Goal: Book appointment/travel/reservation

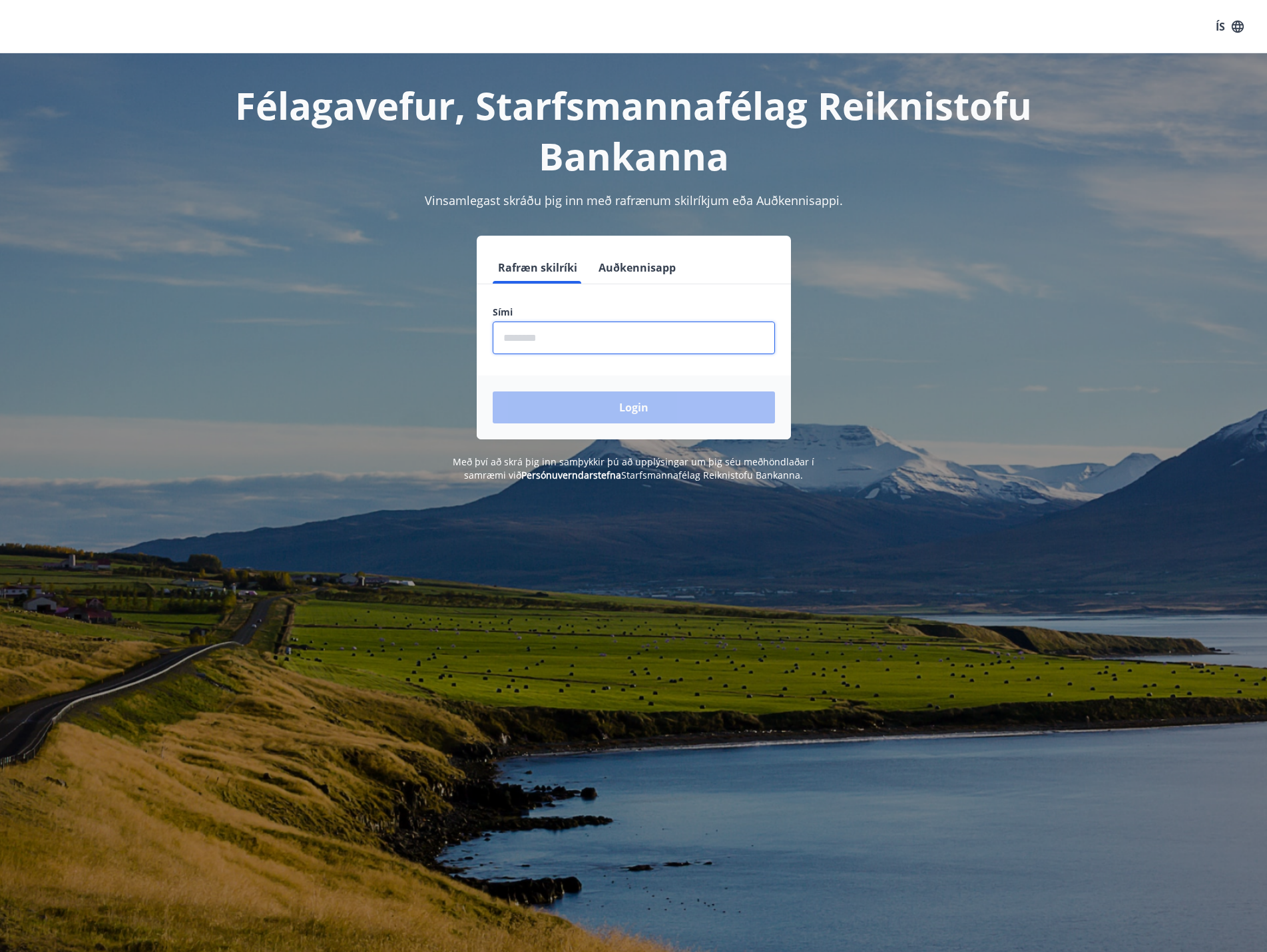
click at [550, 342] on input "phone" at bounding box center [634, 338] width 282 height 33
type input "********"
click at [635, 405] on button "Login" at bounding box center [634, 407] width 282 height 32
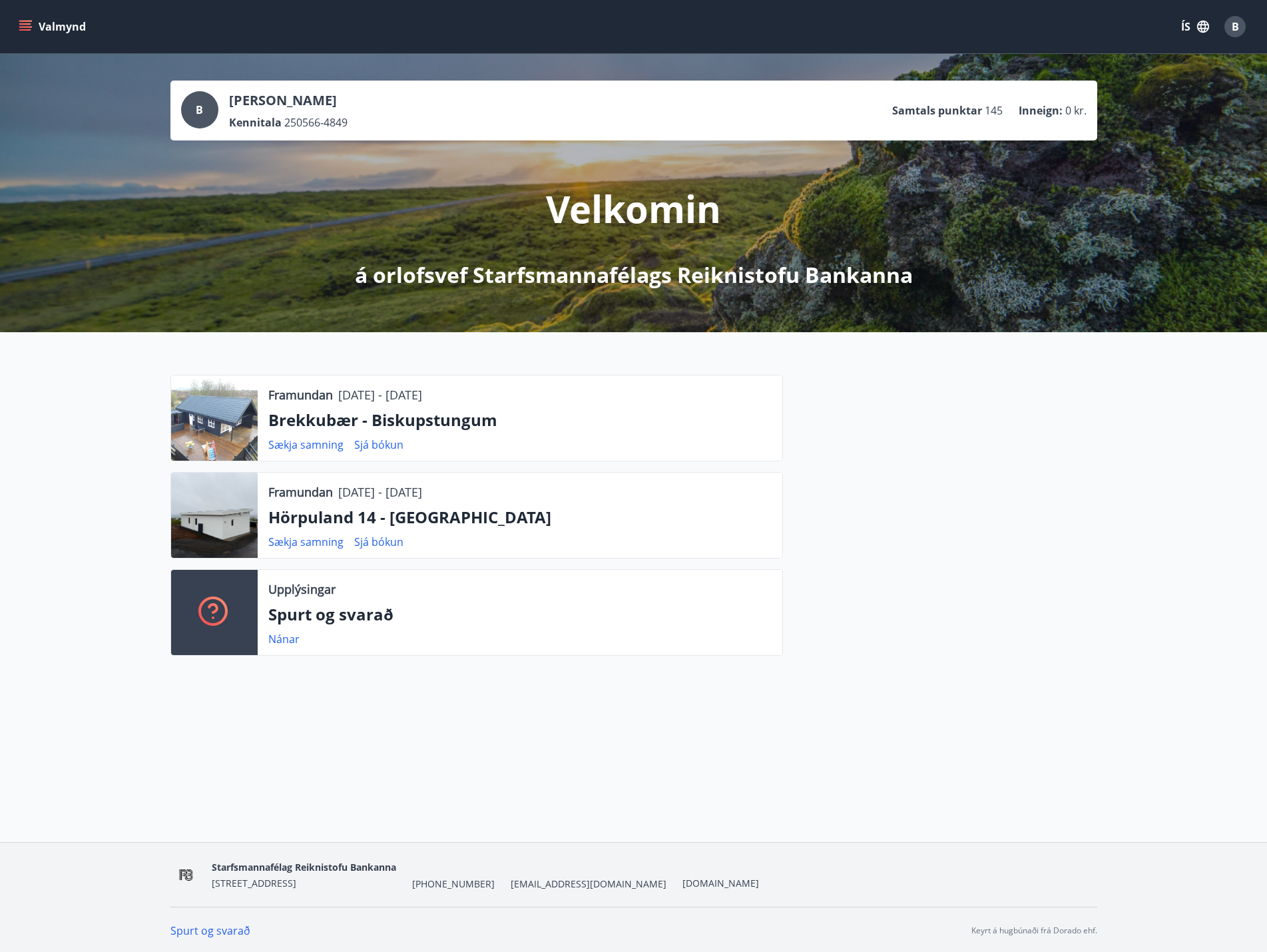
click at [153, 617] on div "Framundan 28.11.2025 - 05.12.2025 Brekkubær - Biskupstungum Sækja samning Sjá b…" at bounding box center [634, 510] width 1267 height 355
click at [29, 25] on icon "menu" at bounding box center [25, 23] width 12 height 1
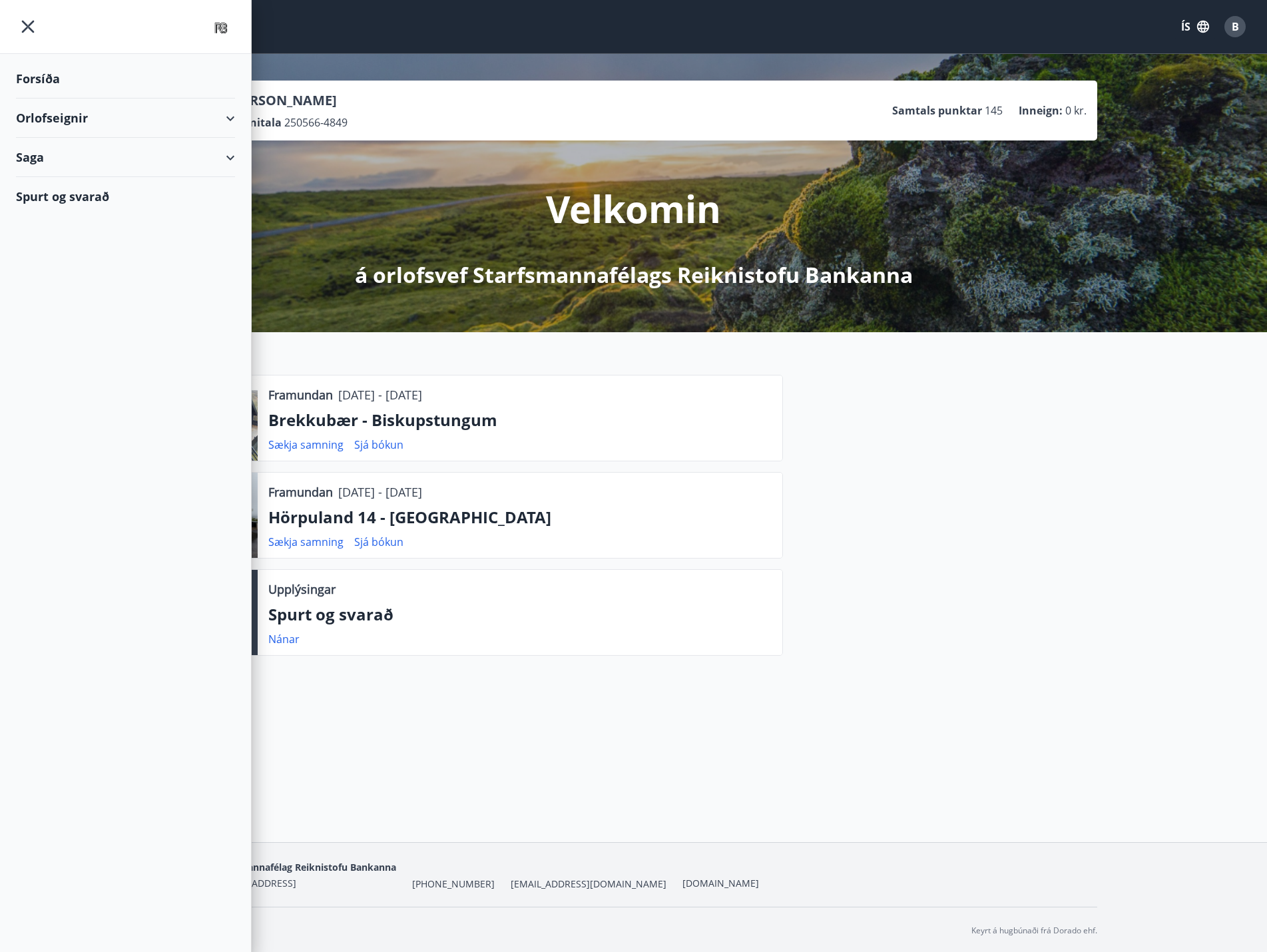
click at [59, 114] on div "Orlofseignir" at bounding box center [125, 118] width 219 height 40
click at [57, 179] on div "Bókunardagatal" at bounding box center [125, 180] width 198 height 28
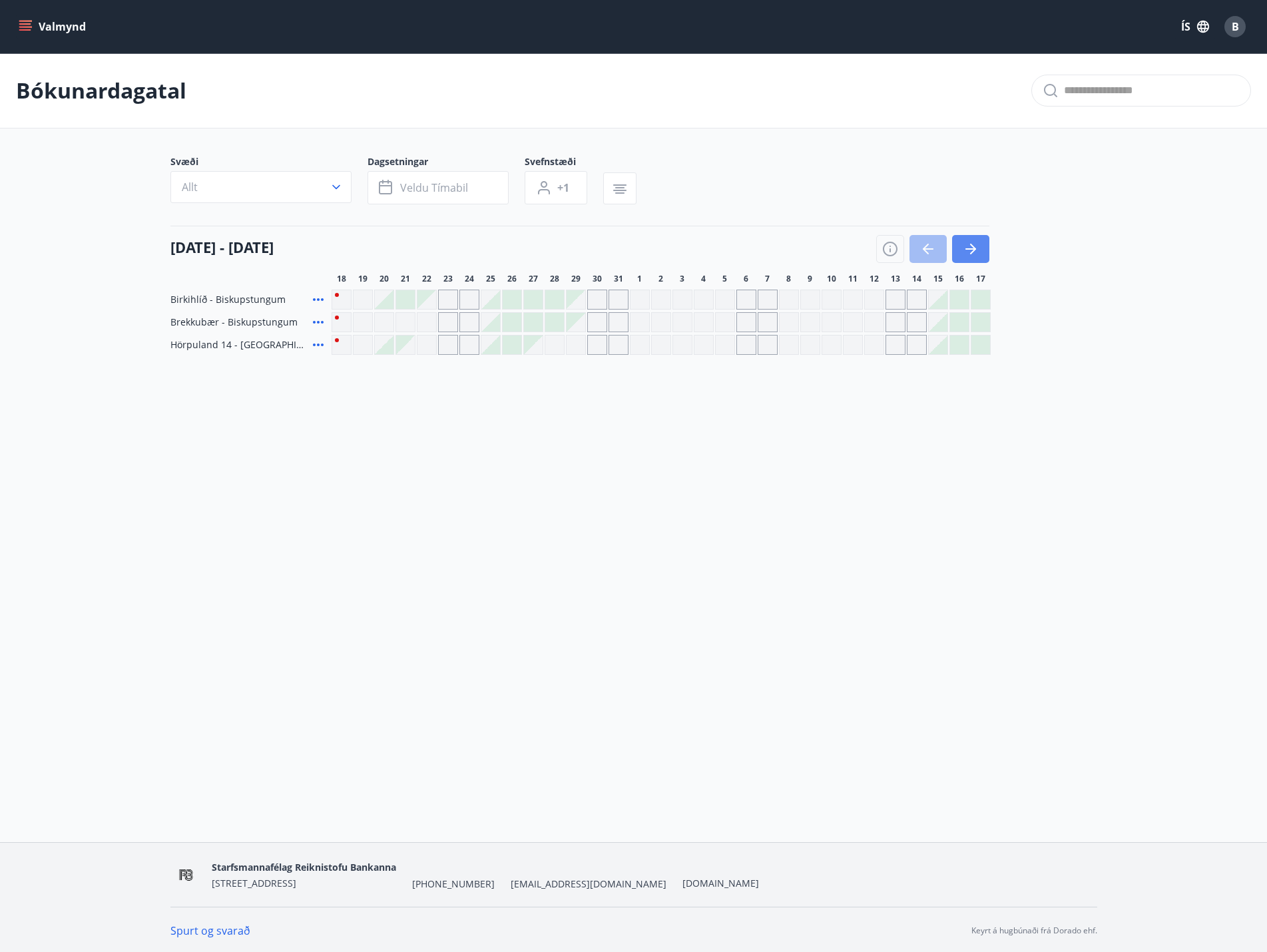
click at [972, 248] on icon "button" at bounding box center [970, 248] width 11 height 1
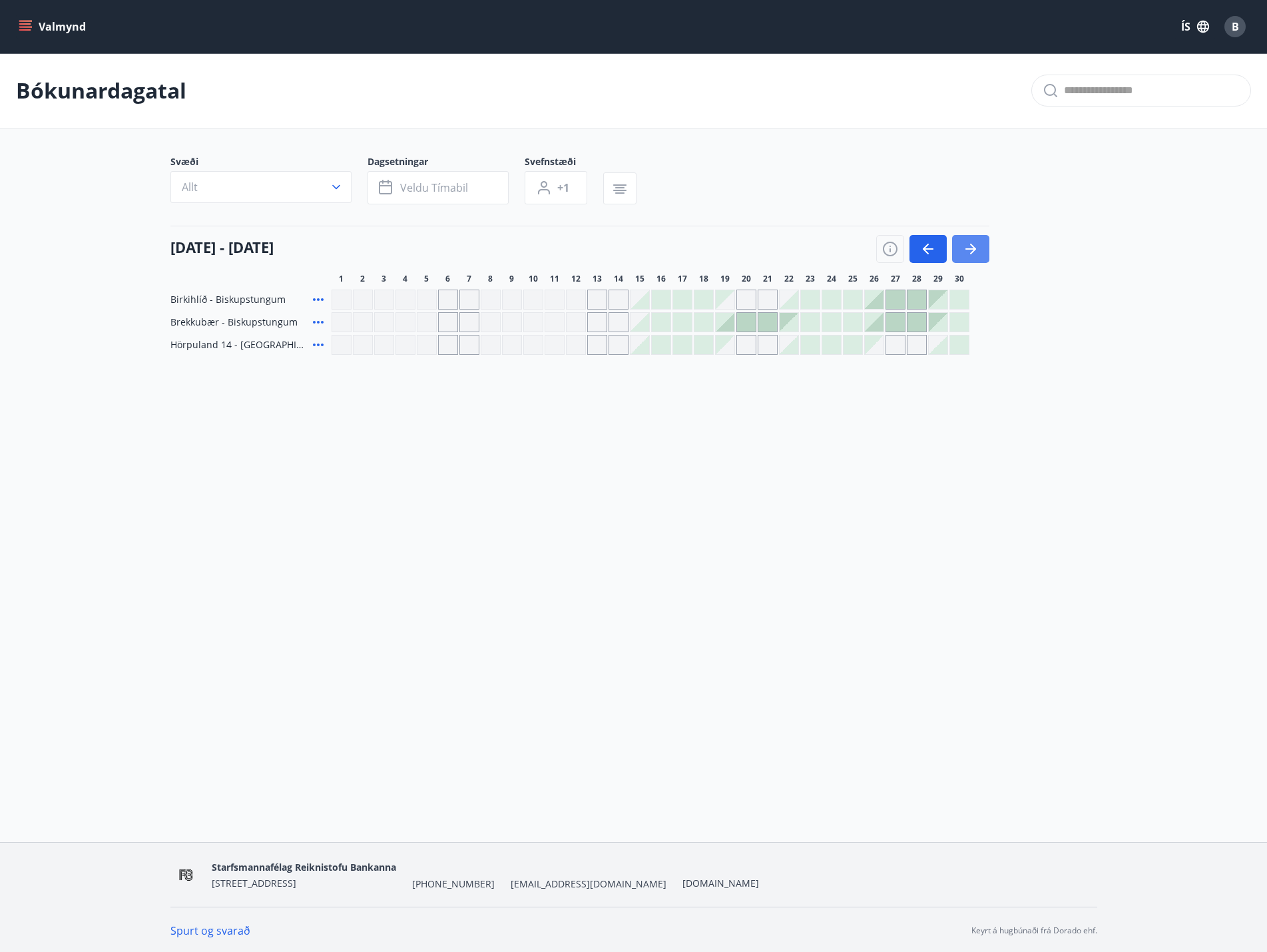
click at [972, 248] on icon "button" at bounding box center [970, 248] width 11 height 1
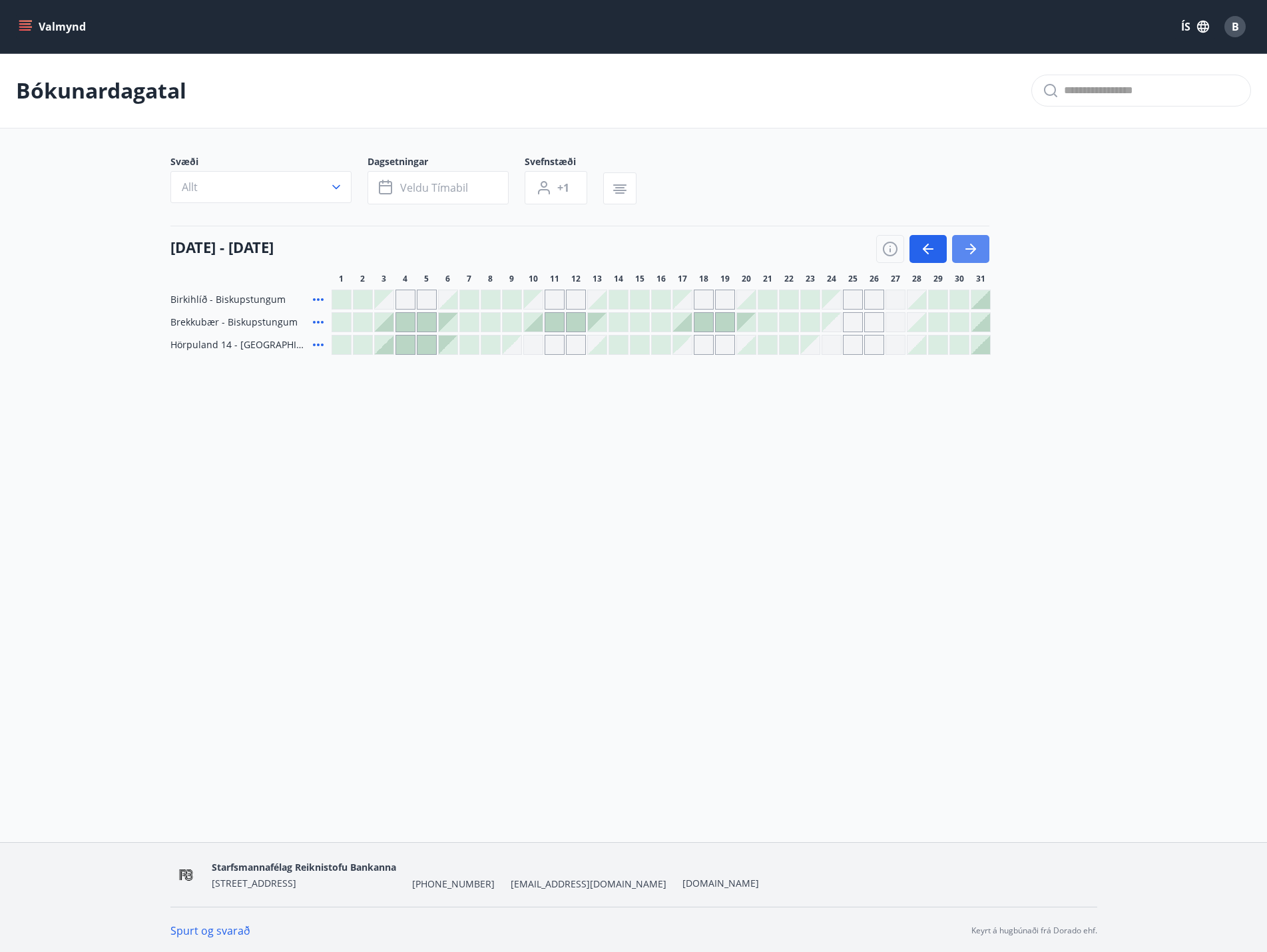
click at [972, 248] on icon "button" at bounding box center [970, 248] width 11 height 1
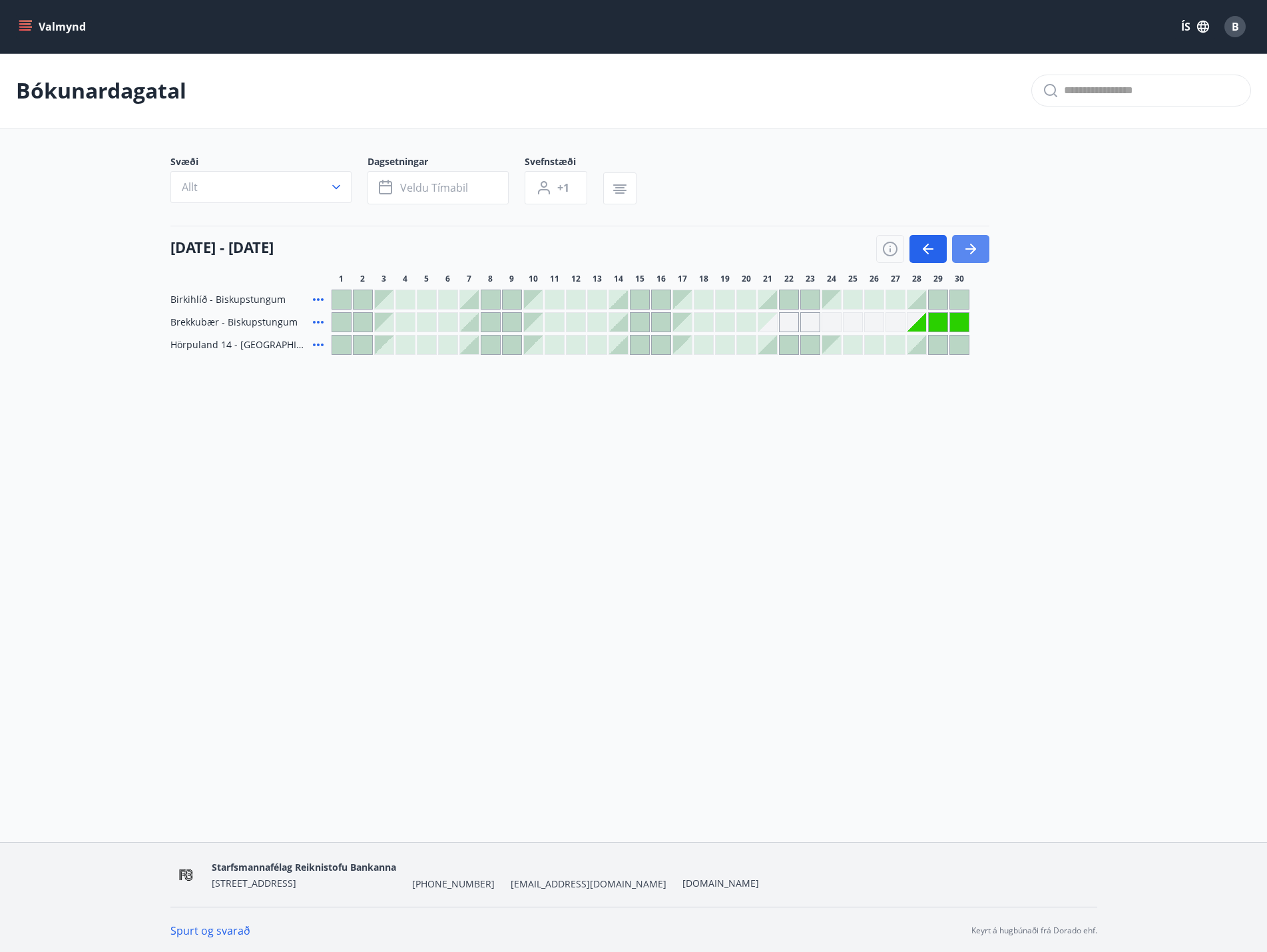
click at [972, 248] on icon "button" at bounding box center [970, 248] width 11 height 1
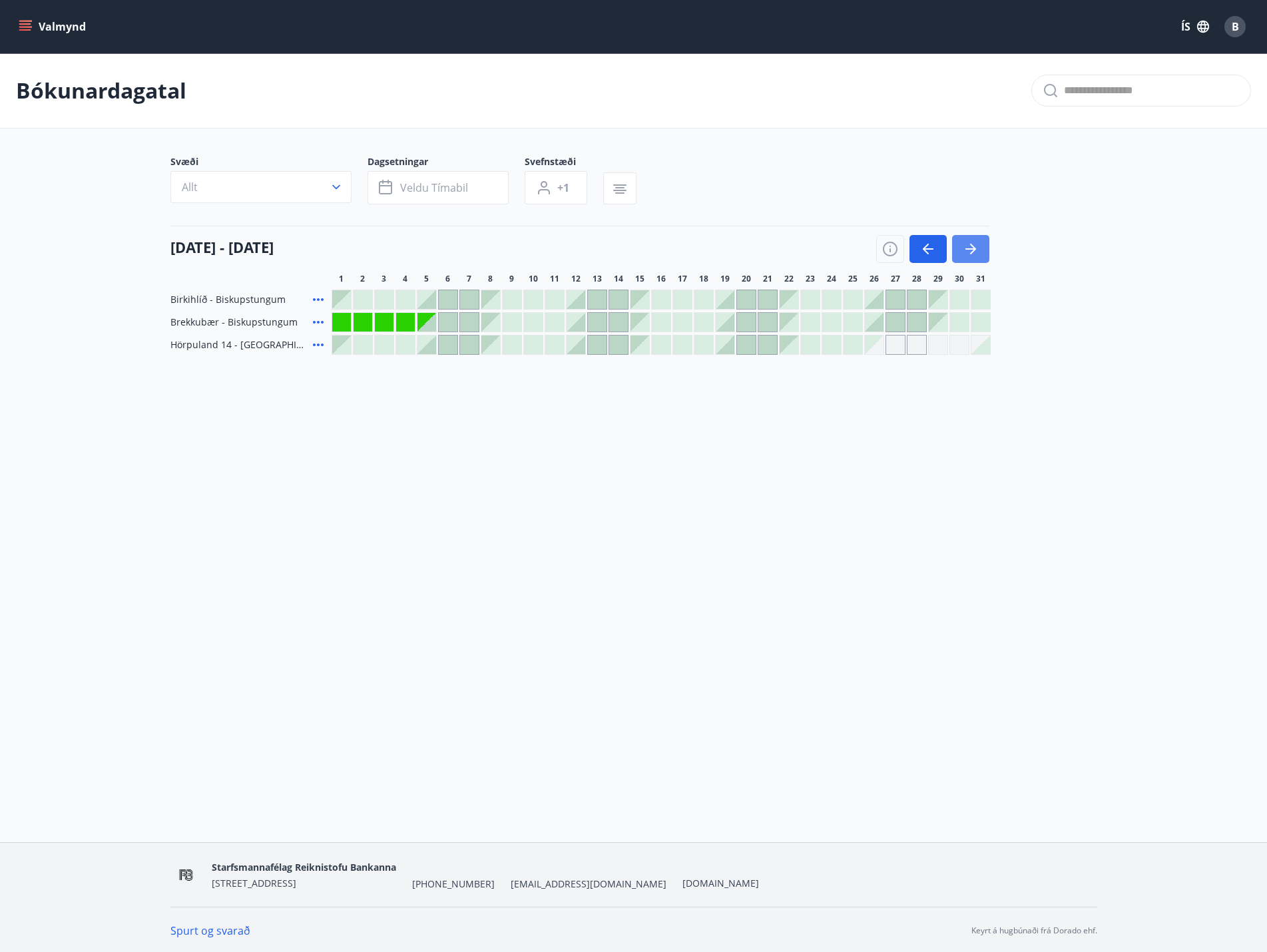
click at [969, 243] on icon "button" at bounding box center [970, 249] width 16 height 16
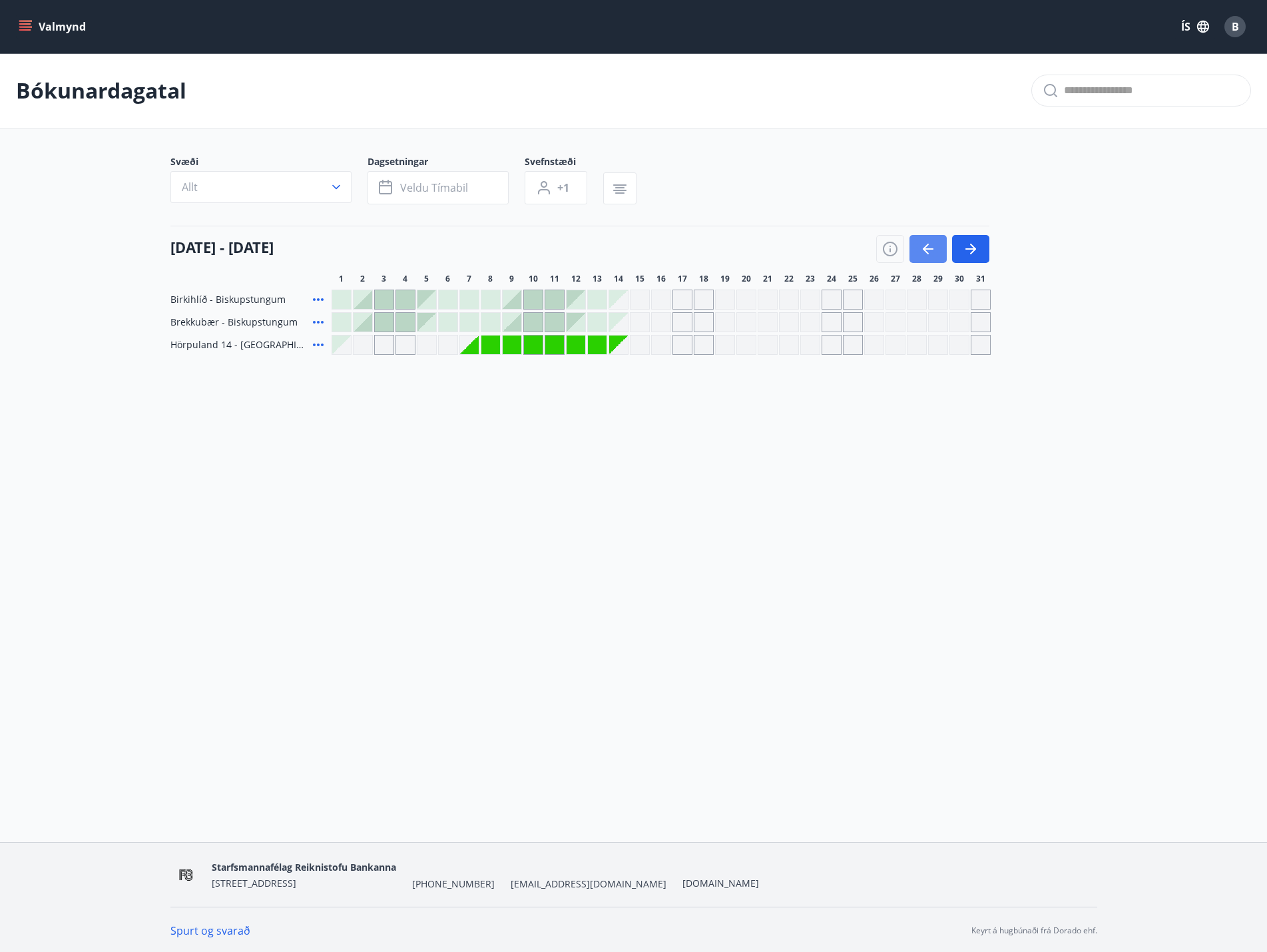
click at [929, 254] on icon "button" at bounding box center [927, 249] width 16 height 16
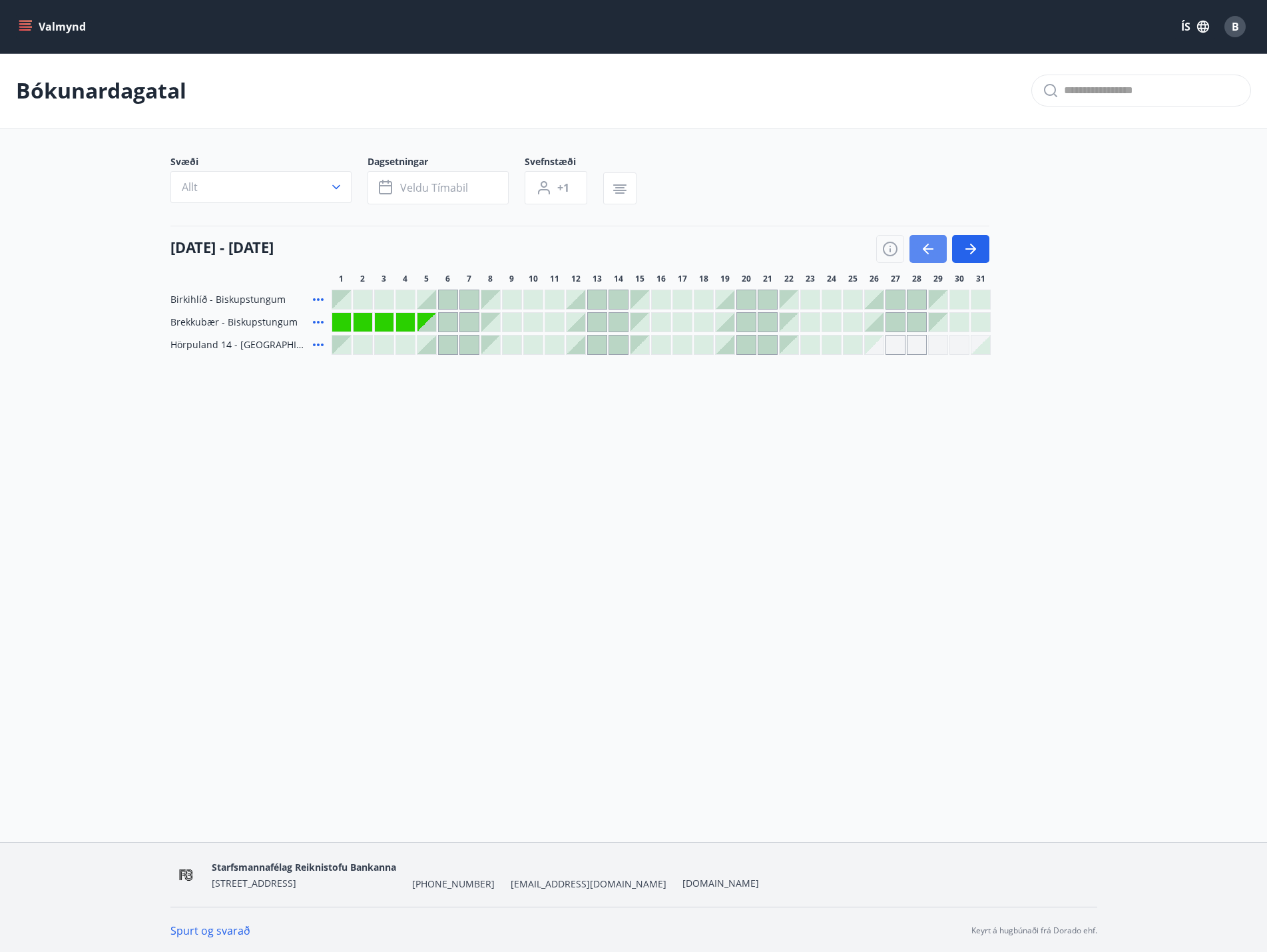
click at [929, 254] on icon "button" at bounding box center [927, 249] width 16 height 16
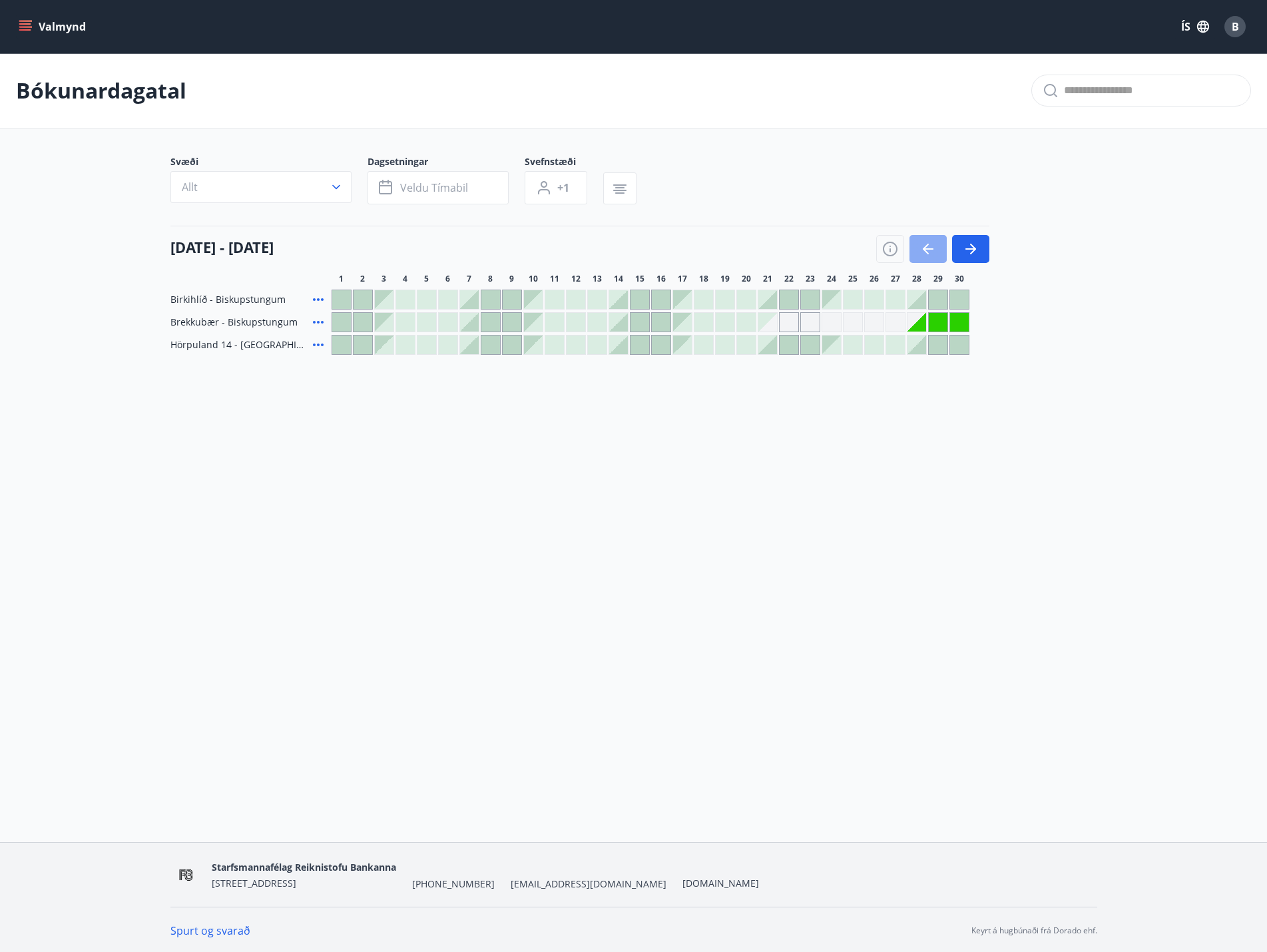
click at [929, 254] on icon "button" at bounding box center [927, 249] width 16 height 16
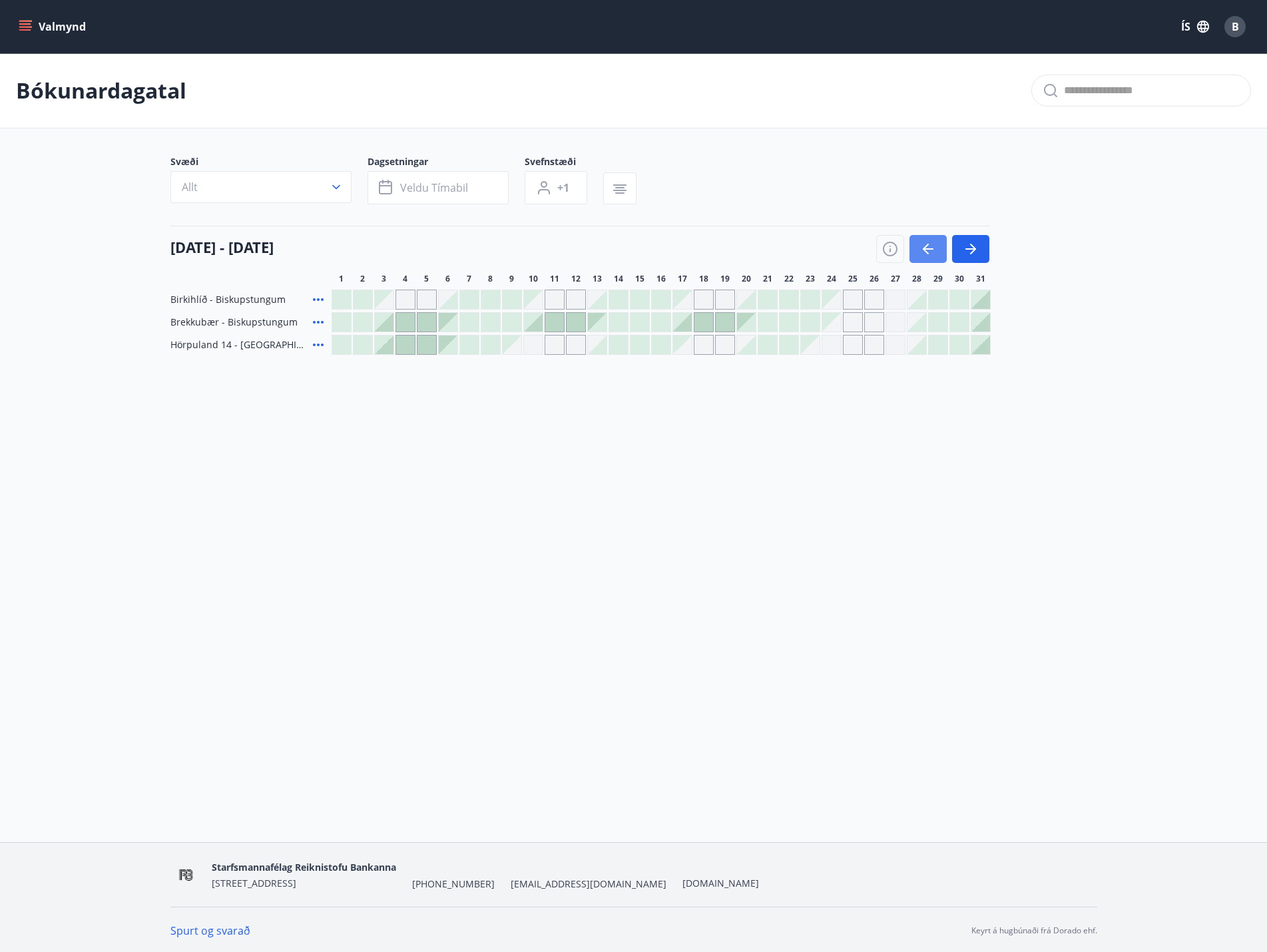
click at [929, 254] on icon "button" at bounding box center [927, 249] width 16 height 16
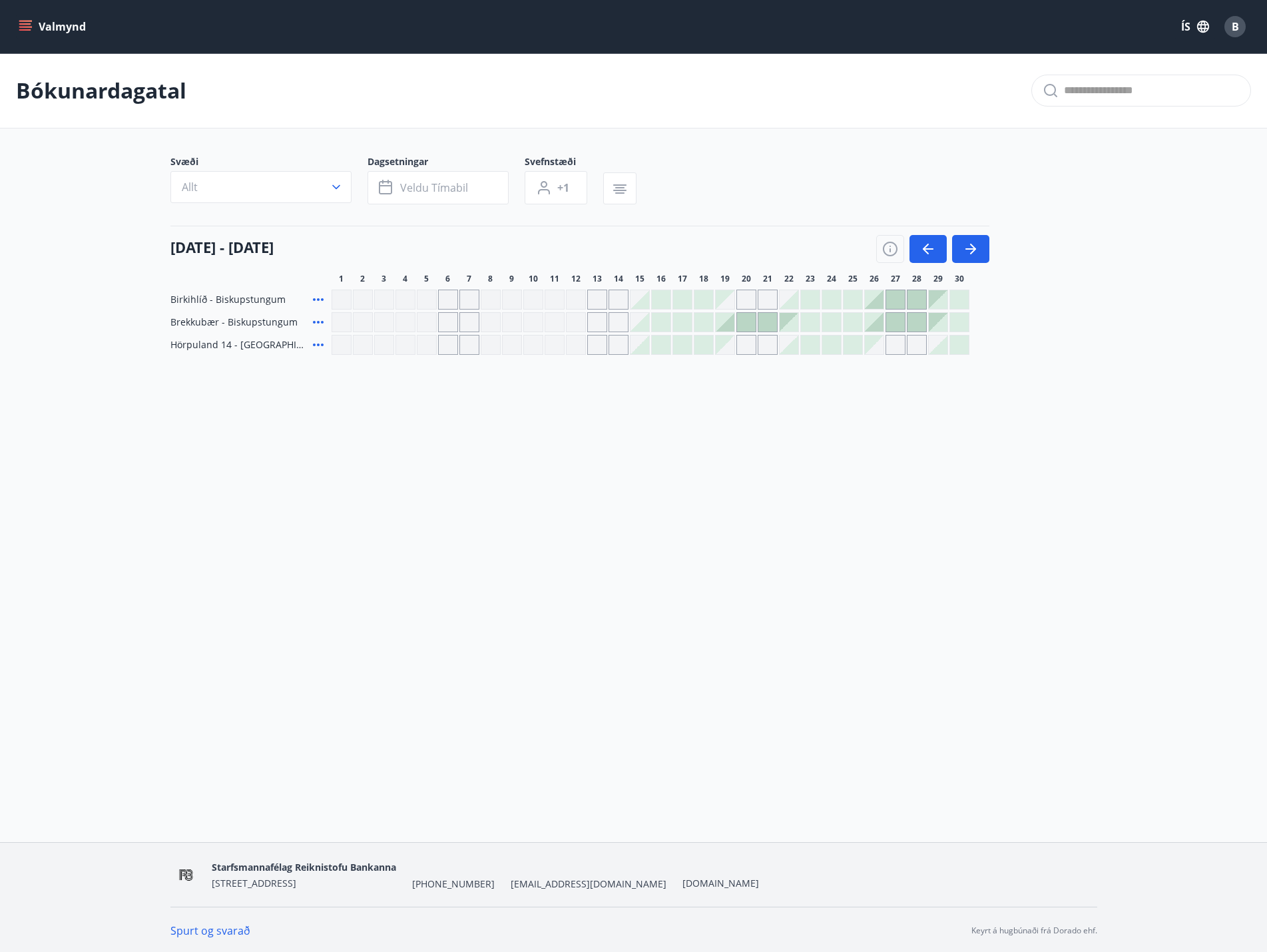
drag, startPoint x: 876, startPoint y: 303, endPoint x: 930, endPoint y: 301, distance: 54.0
click at [930, 301] on div at bounding box center [650, 300] width 637 height 20
drag, startPoint x: 876, startPoint y: 350, endPoint x: 920, endPoint y: 346, distance: 44.2
click at [920, 346] on div at bounding box center [650, 344] width 637 height 20
click at [892, 342] on div "Gráir dagar eru ekki bókanlegir" at bounding box center [896, 344] width 20 height 20
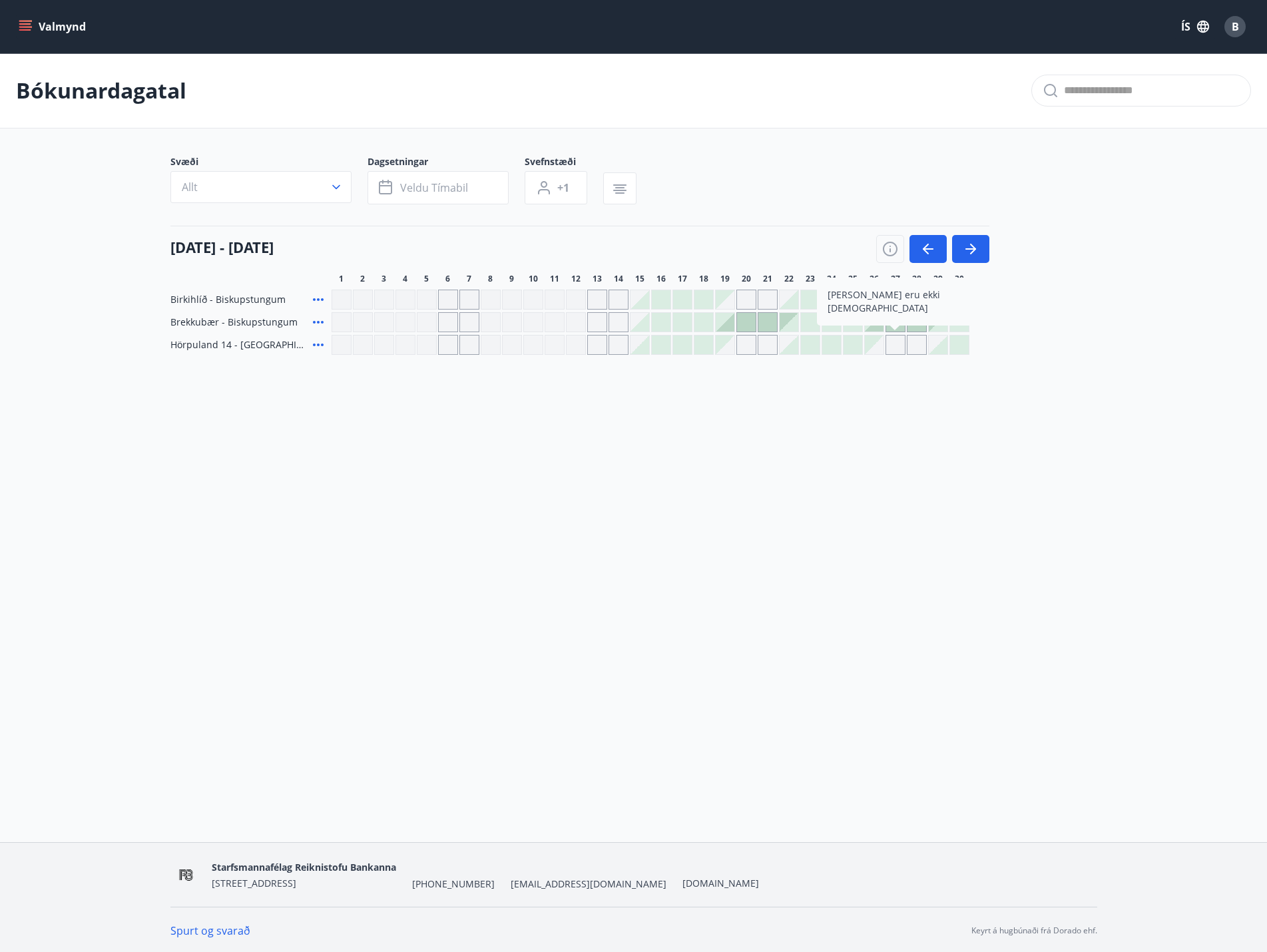
click at [898, 423] on div "Valmynd ÍS B Bókunardagatal Svæði Allt Dagsetningar Veldu tímabil Svefnstæði +1…" at bounding box center [634, 421] width 1267 height 842
click at [896, 322] on div at bounding box center [895, 322] width 19 height 19
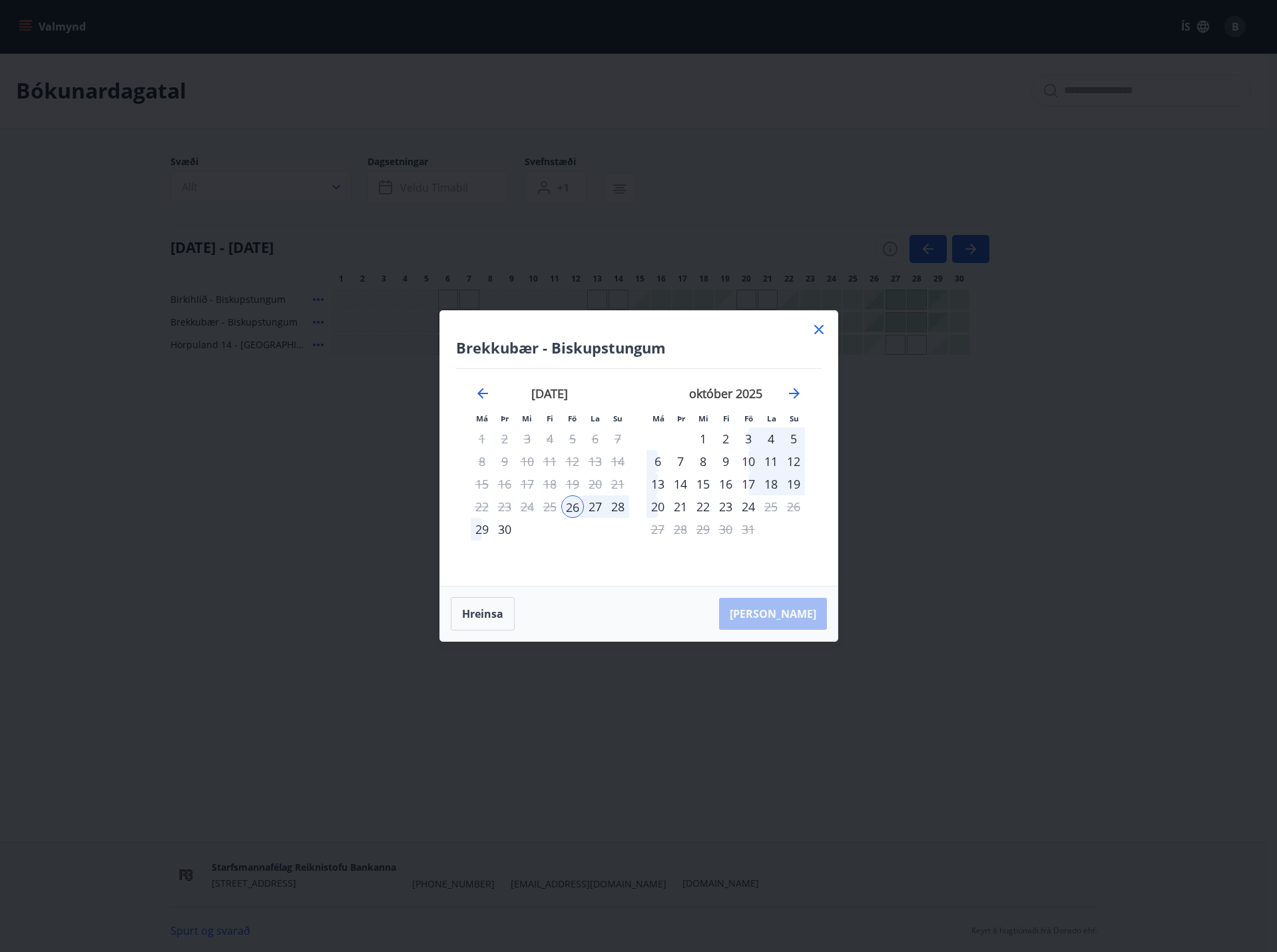
click at [821, 330] on icon at bounding box center [818, 330] width 16 height 16
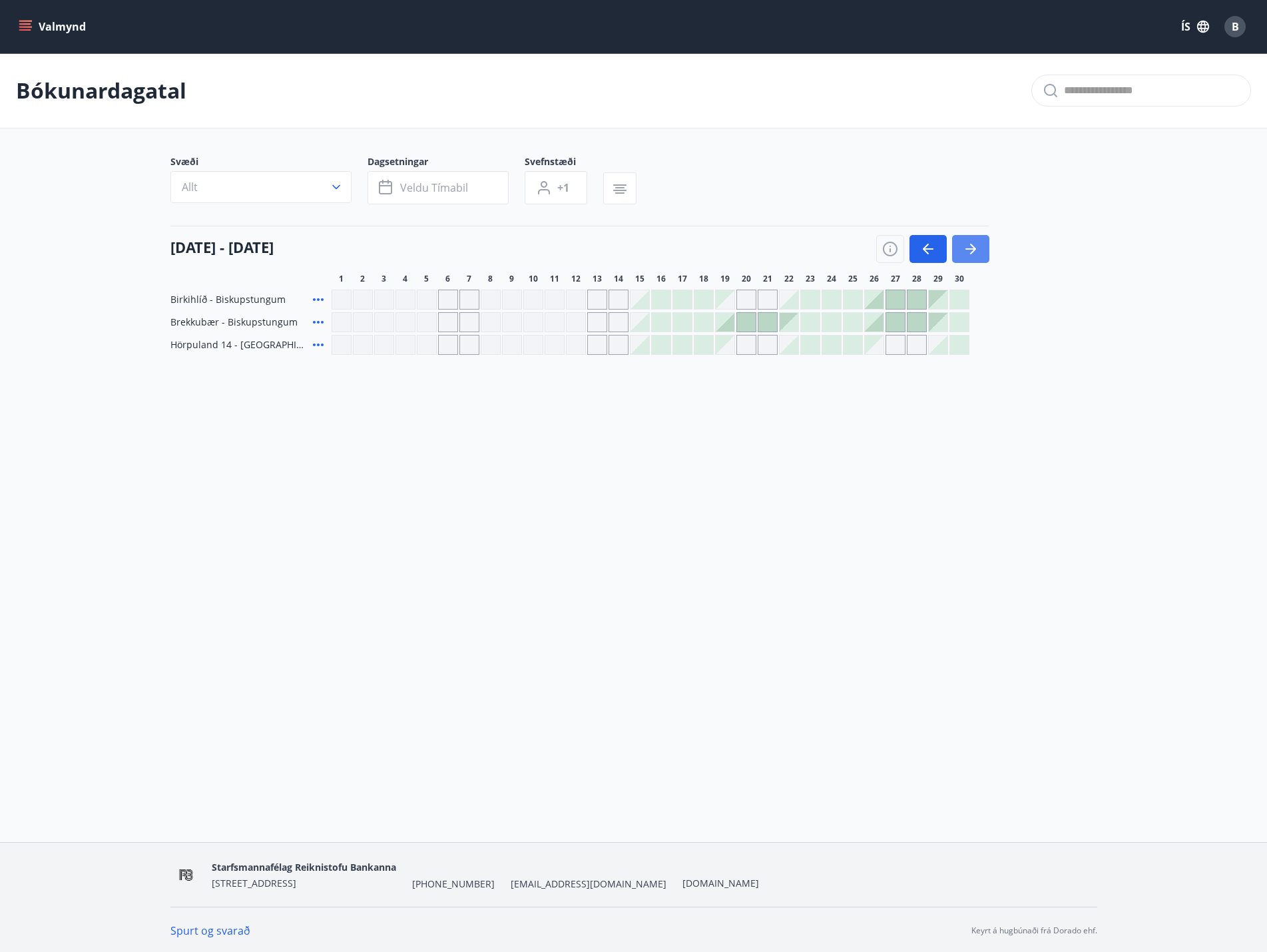
click at [974, 248] on icon "button" at bounding box center [973, 248] width 6 height 11
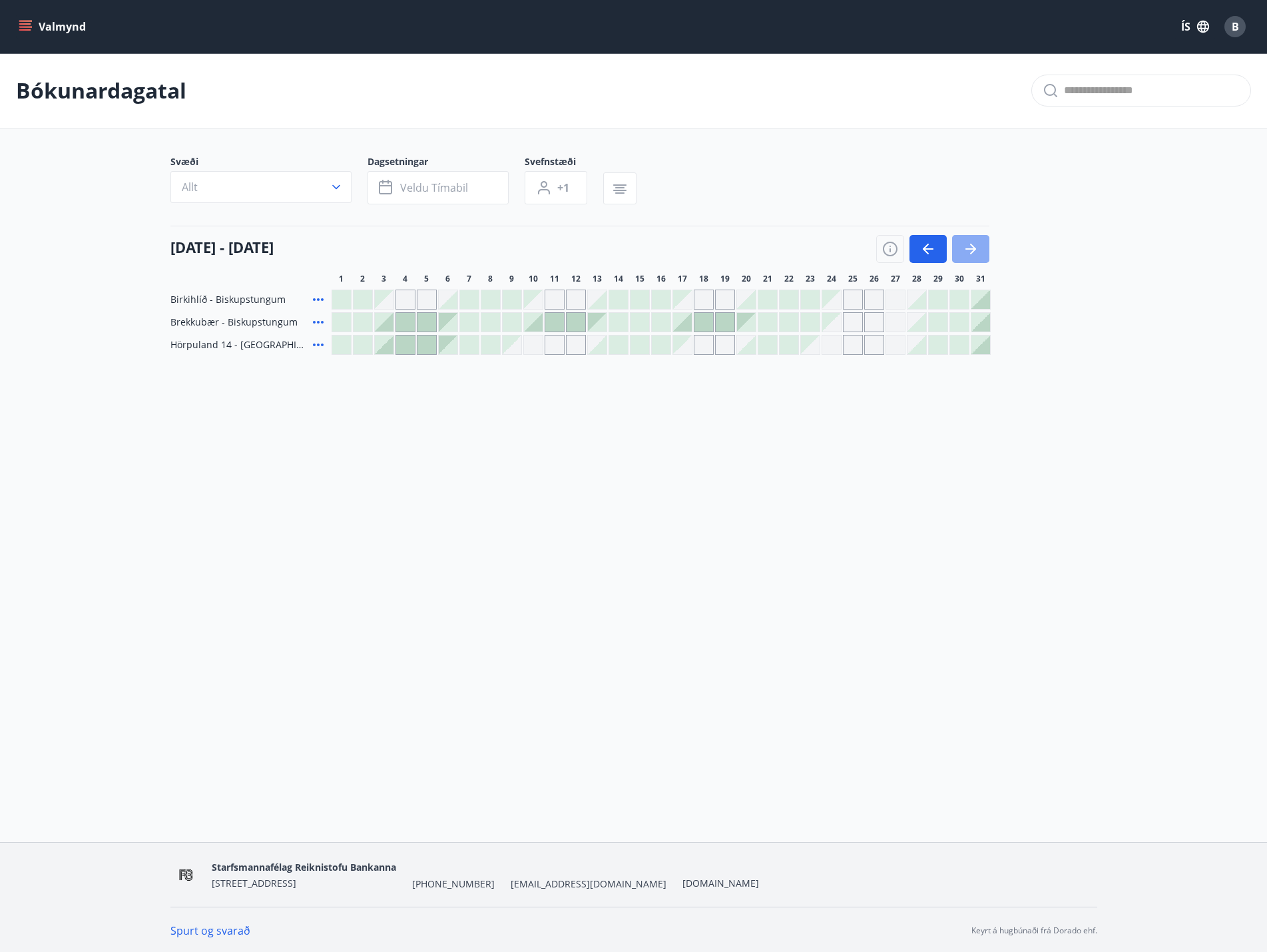
click at [972, 253] on icon "button" at bounding box center [970, 249] width 16 height 16
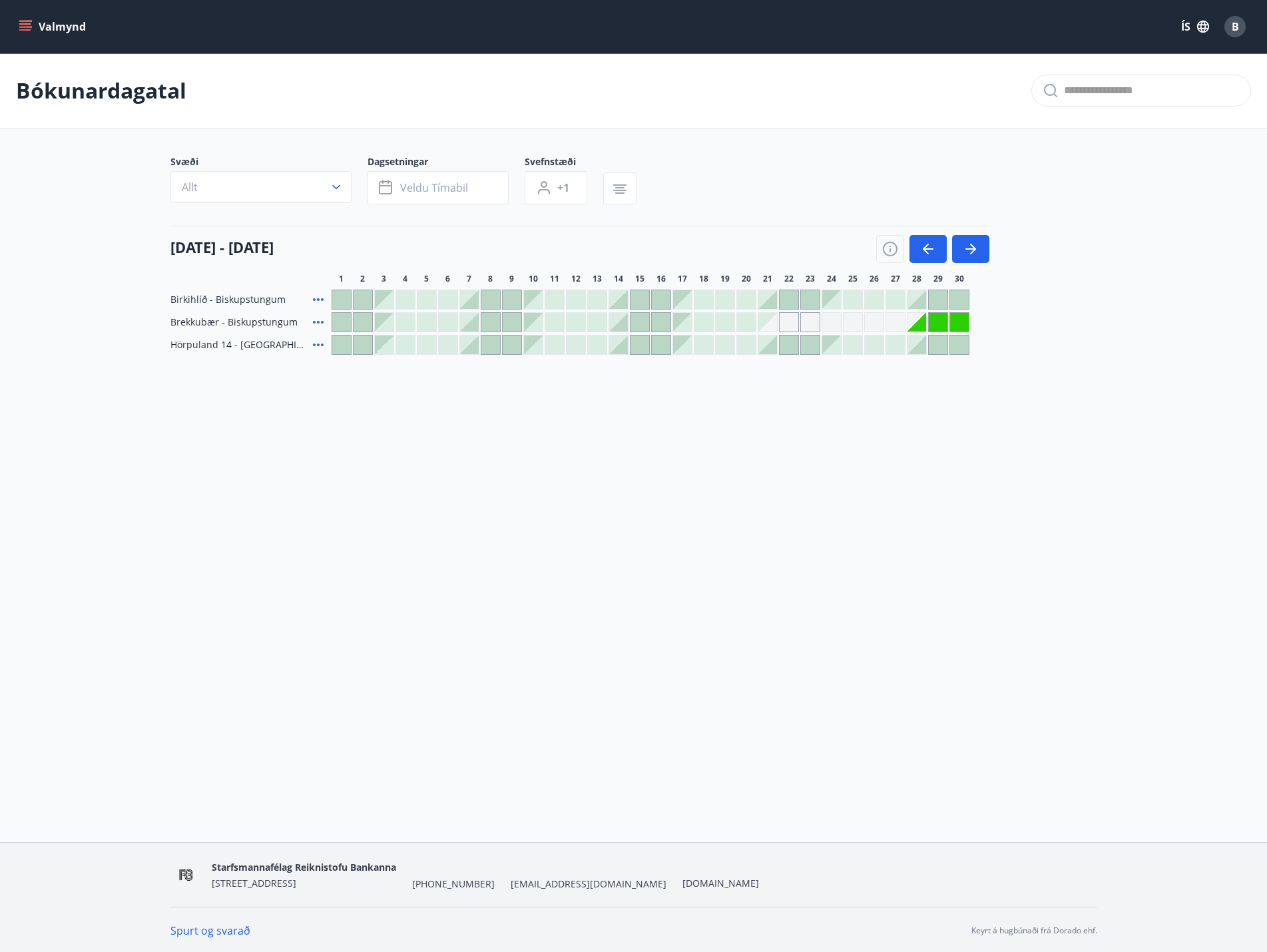
click at [936, 322] on div "Gráir dagar eru ekki bókanlegir" at bounding box center [937, 322] width 19 height 19
click at [972, 251] on icon "button" at bounding box center [973, 248] width 6 height 11
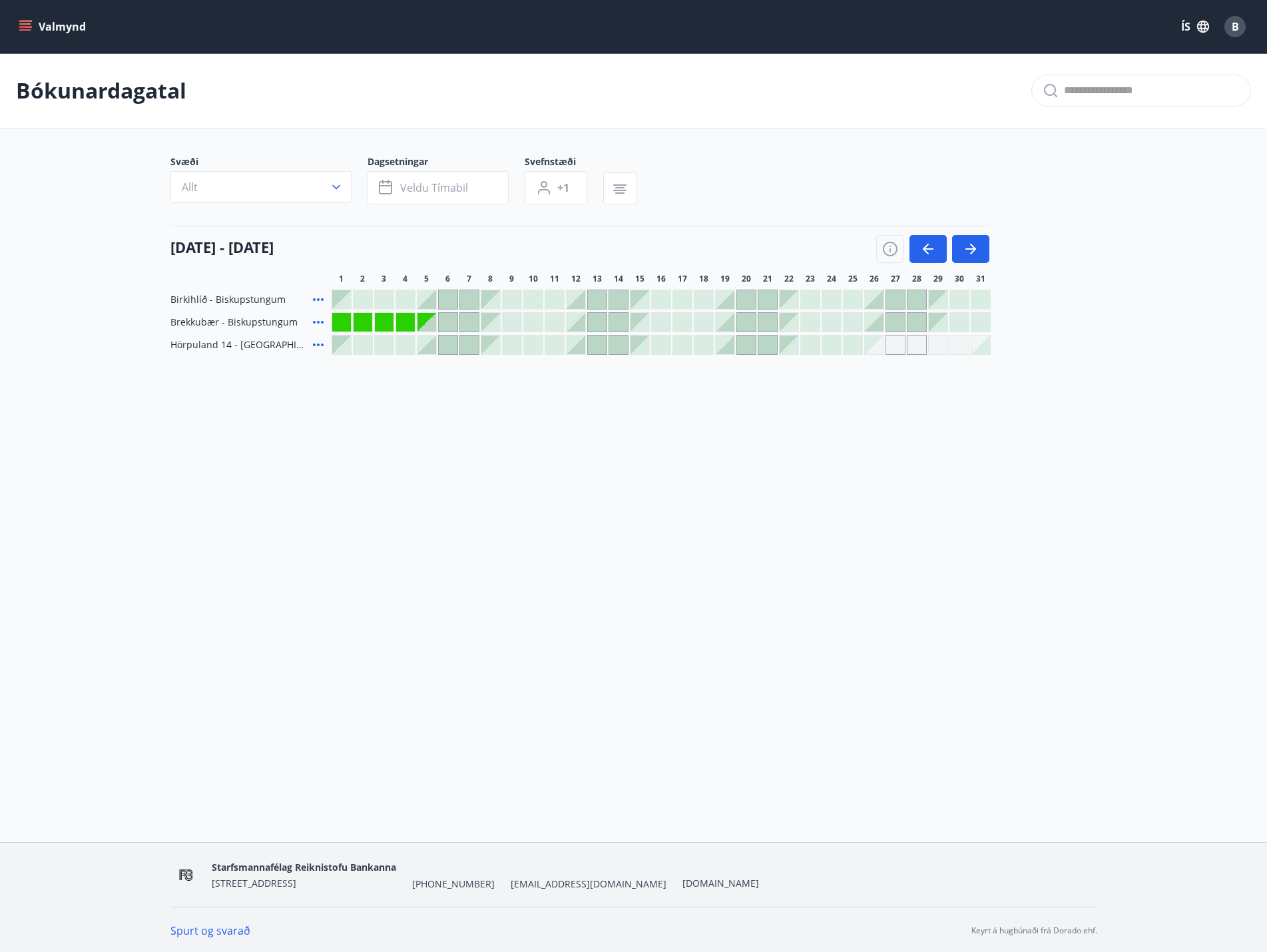
click at [380, 321] on div "Gráir dagar eru ekki bókanlegir" at bounding box center [383, 322] width 19 height 19
click at [455, 320] on div at bounding box center [448, 322] width 19 height 19
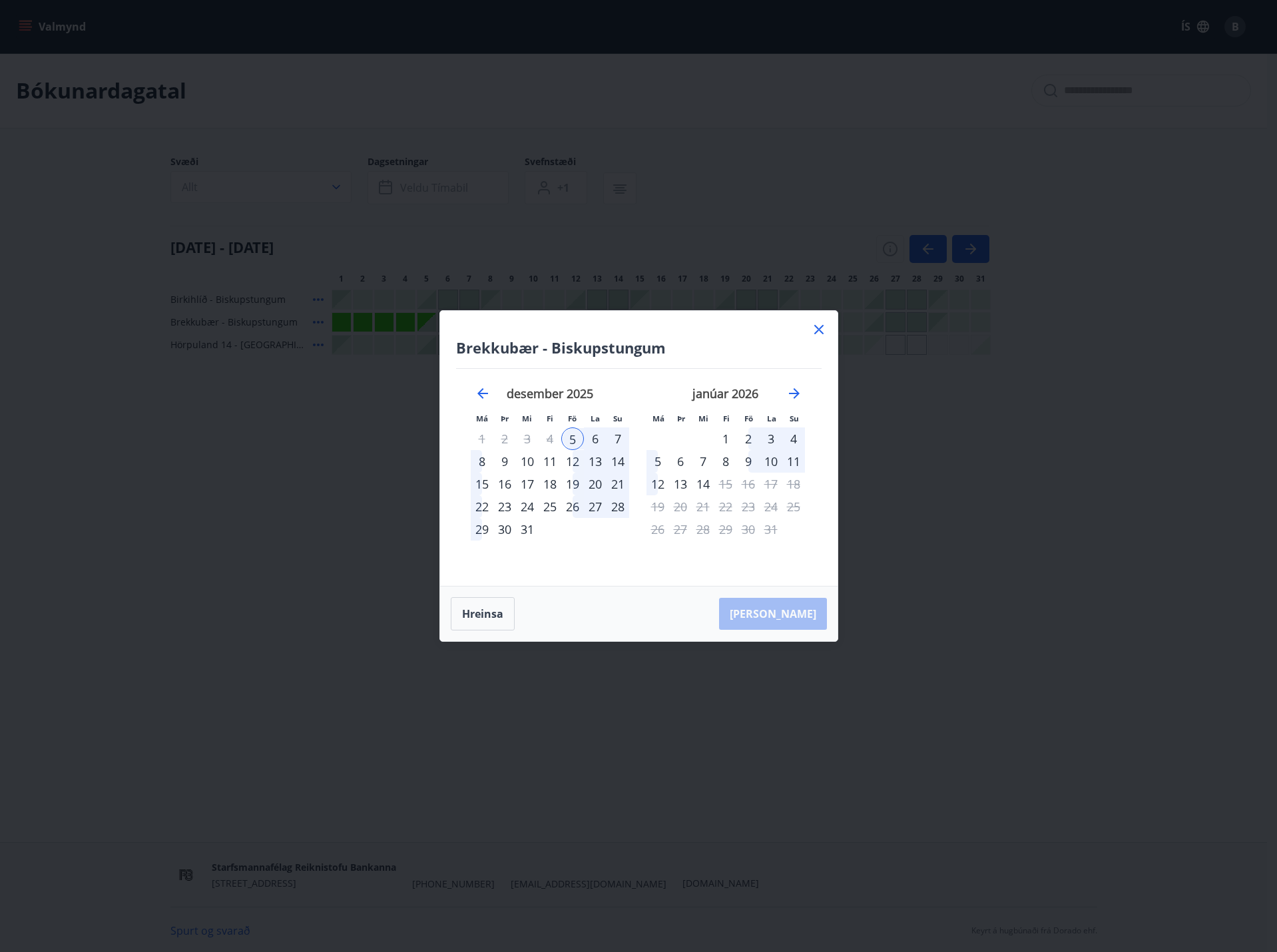
click at [817, 327] on icon at bounding box center [818, 330] width 16 height 16
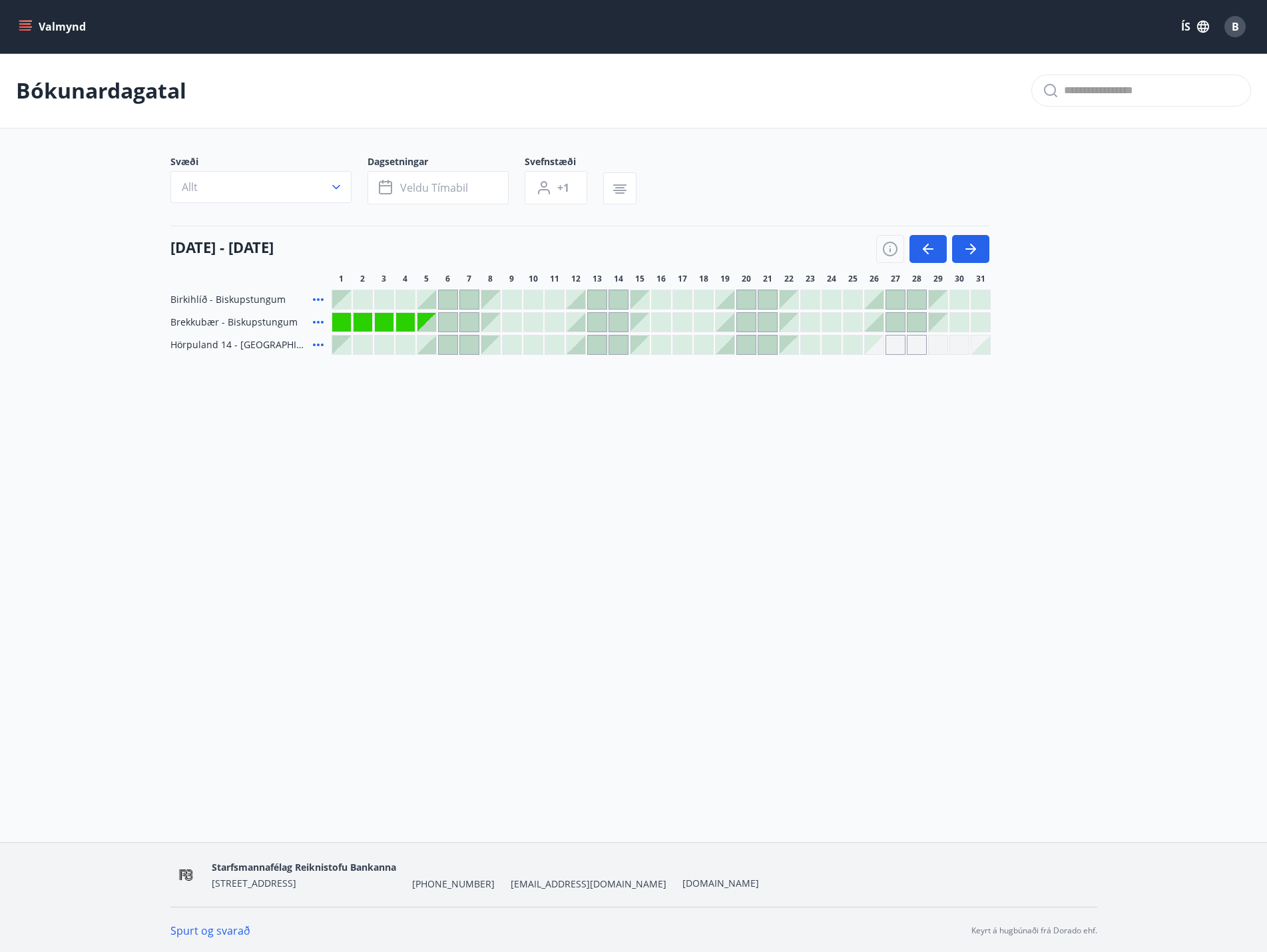
click at [532, 323] on div at bounding box center [533, 322] width 19 height 19
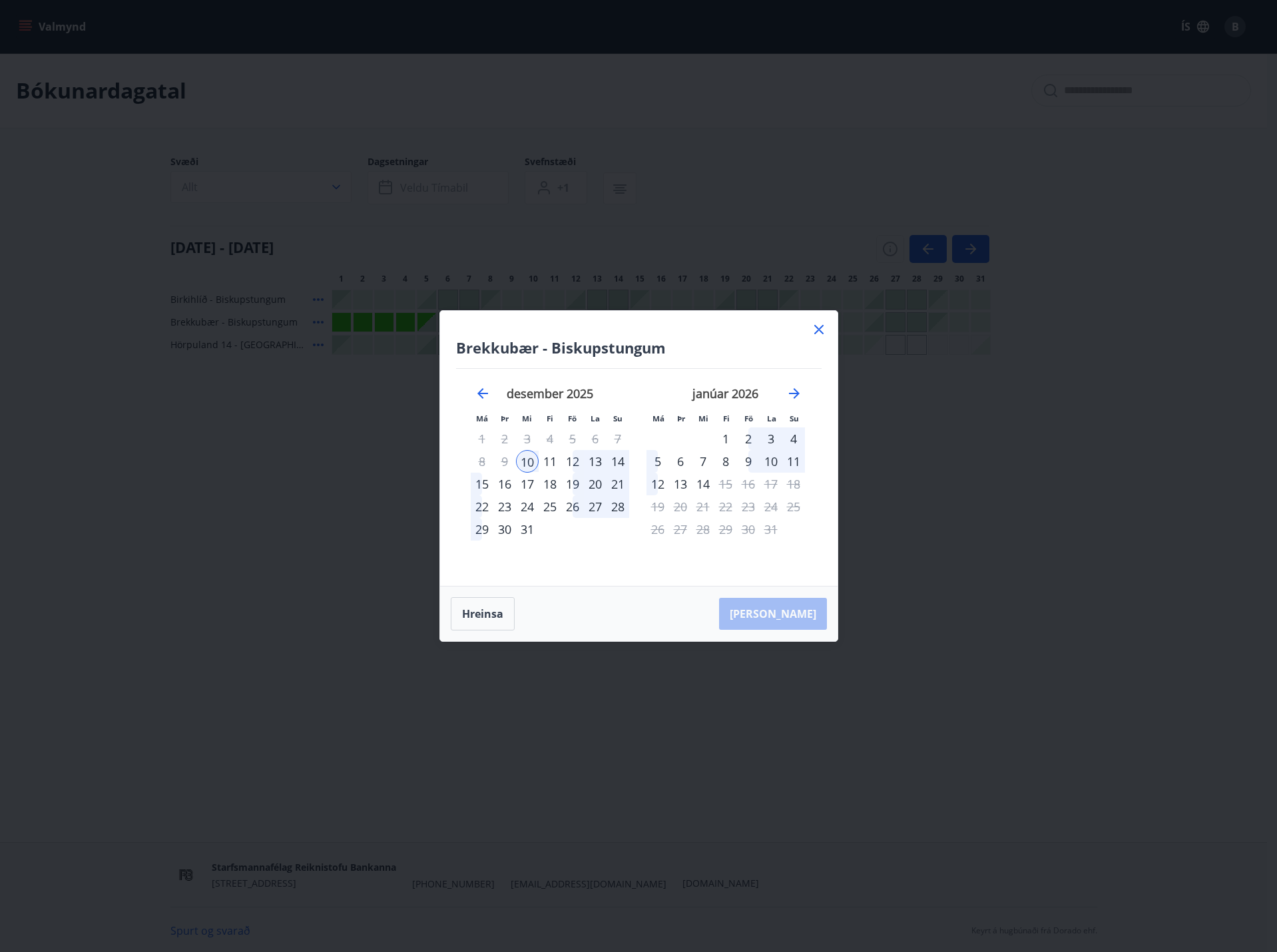
click at [819, 328] on icon at bounding box center [818, 329] width 9 height 9
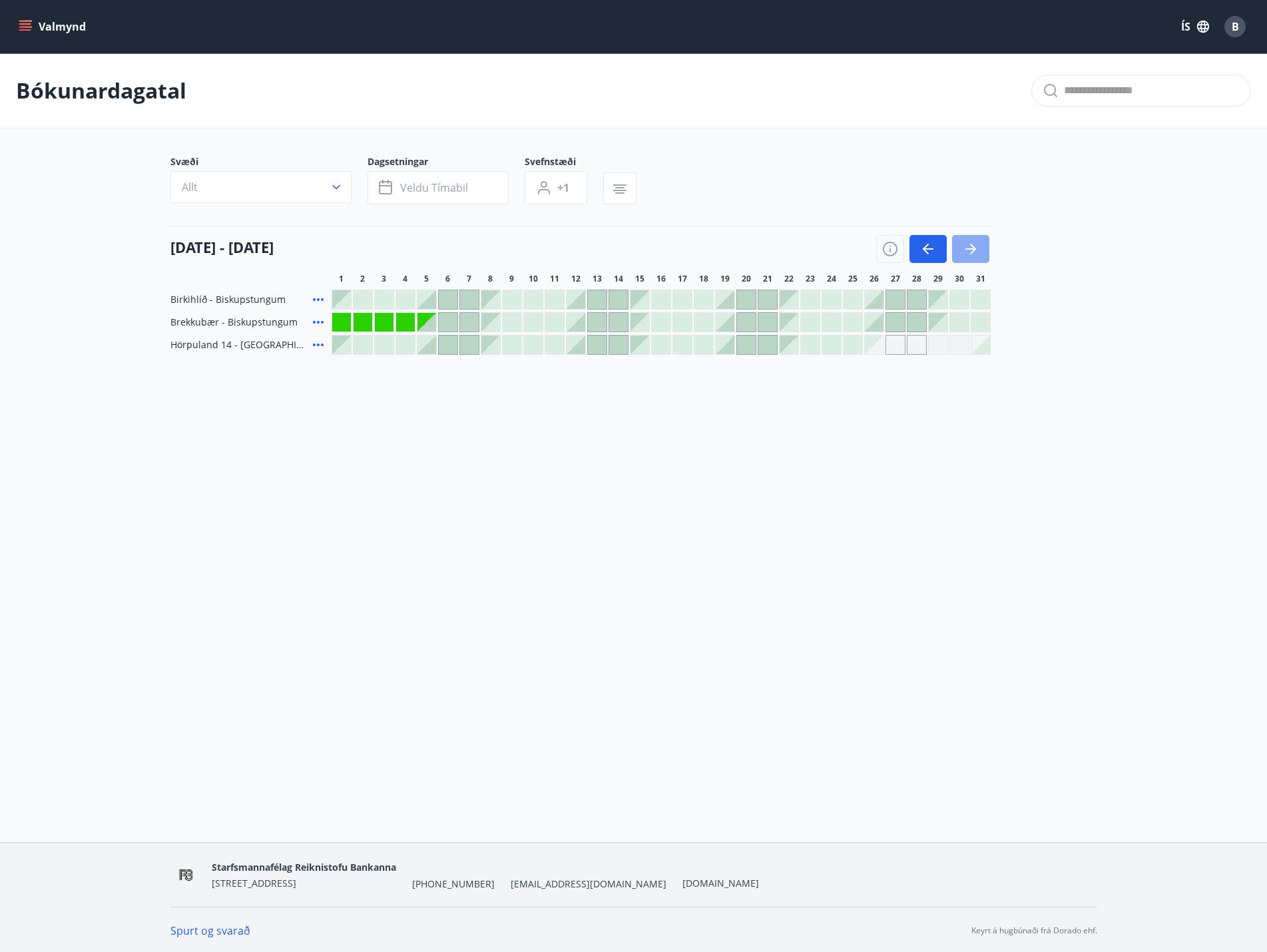
click at [968, 247] on icon "button" at bounding box center [970, 249] width 16 height 16
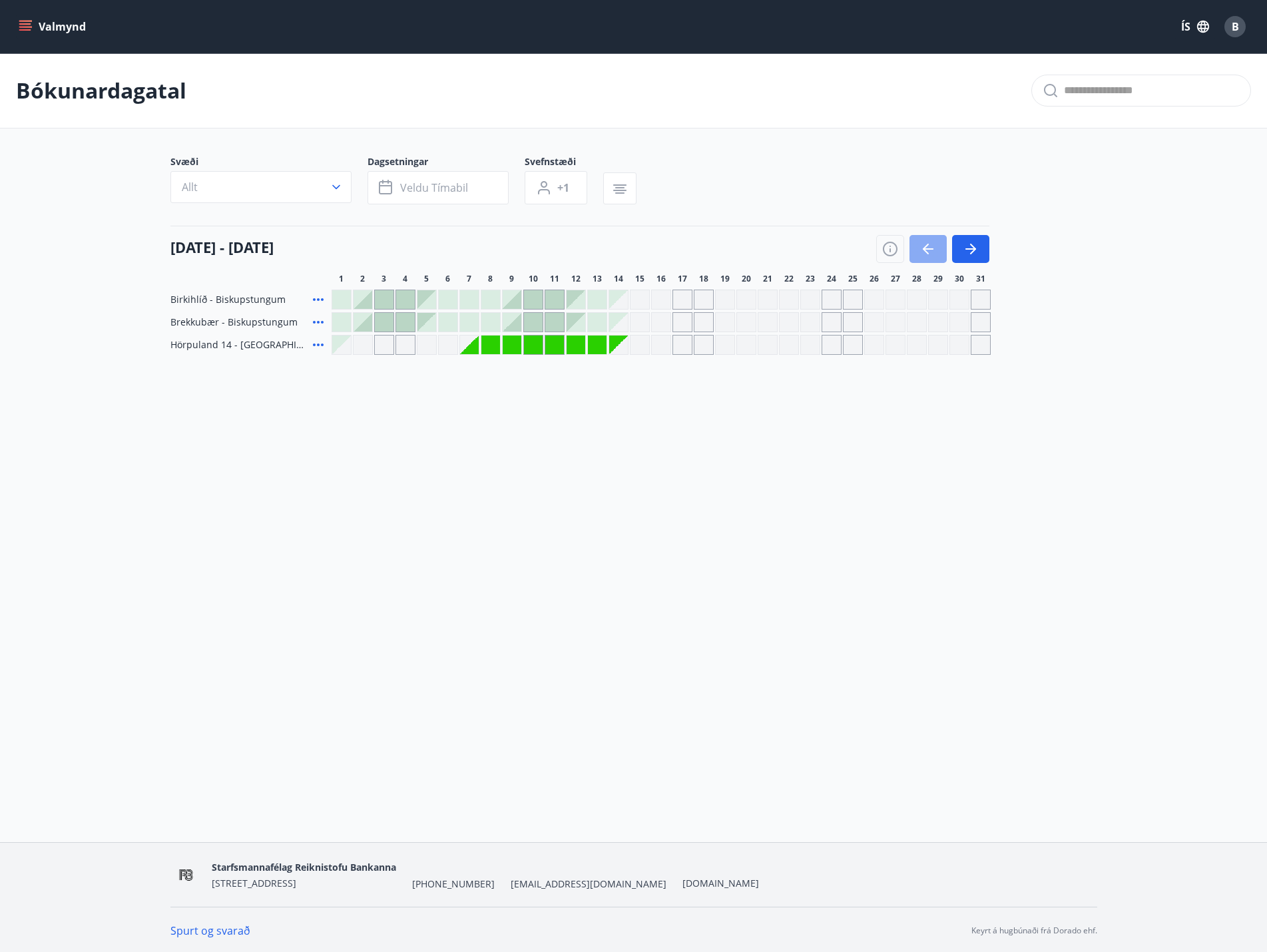
click at [928, 253] on icon "button" at bounding box center [927, 249] width 16 height 16
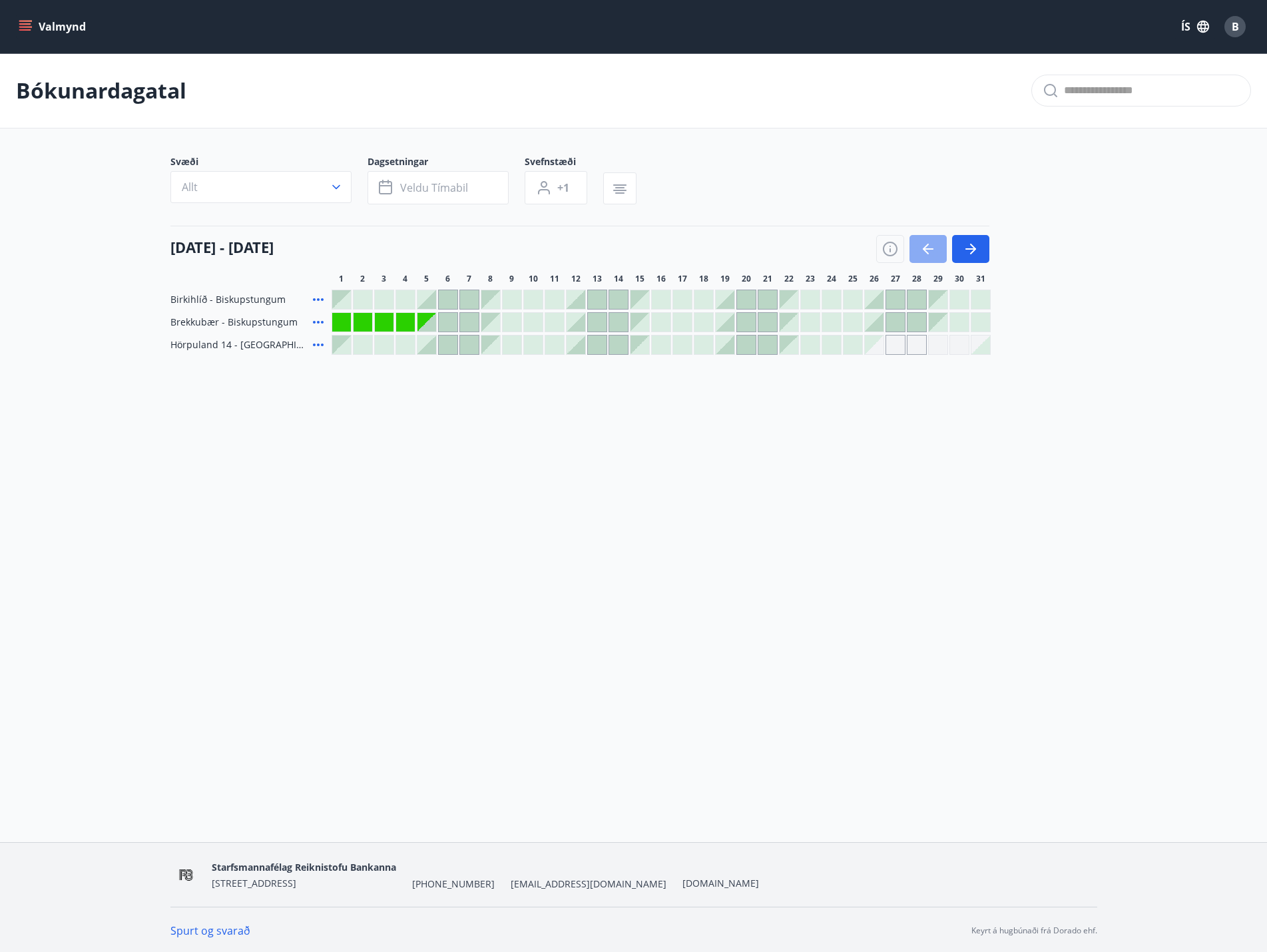
click at [928, 253] on icon "button" at bounding box center [927, 249] width 16 height 16
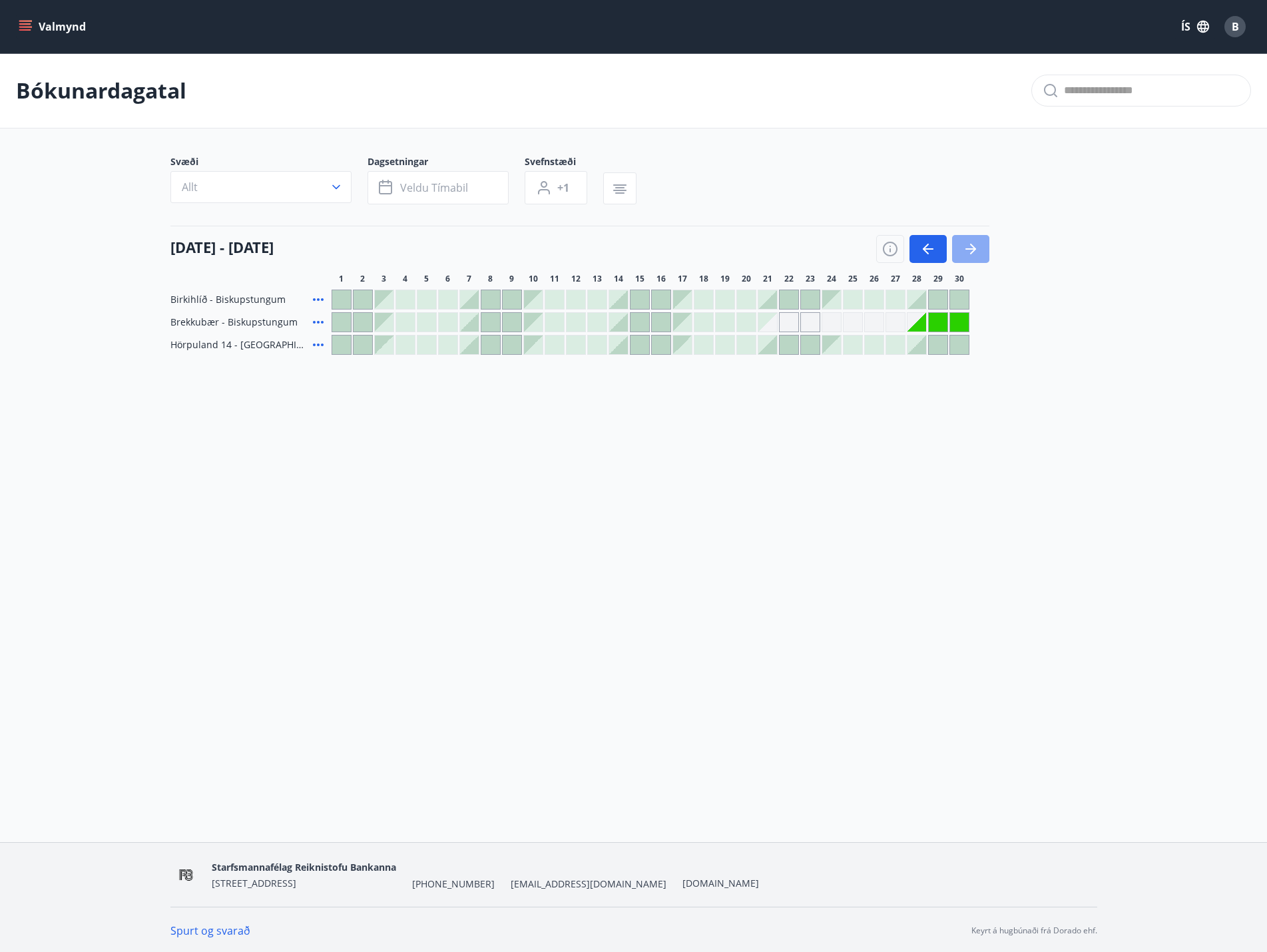
click at [974, 247] on icon "button" at bounding box center [970, 249] width 16 height 16
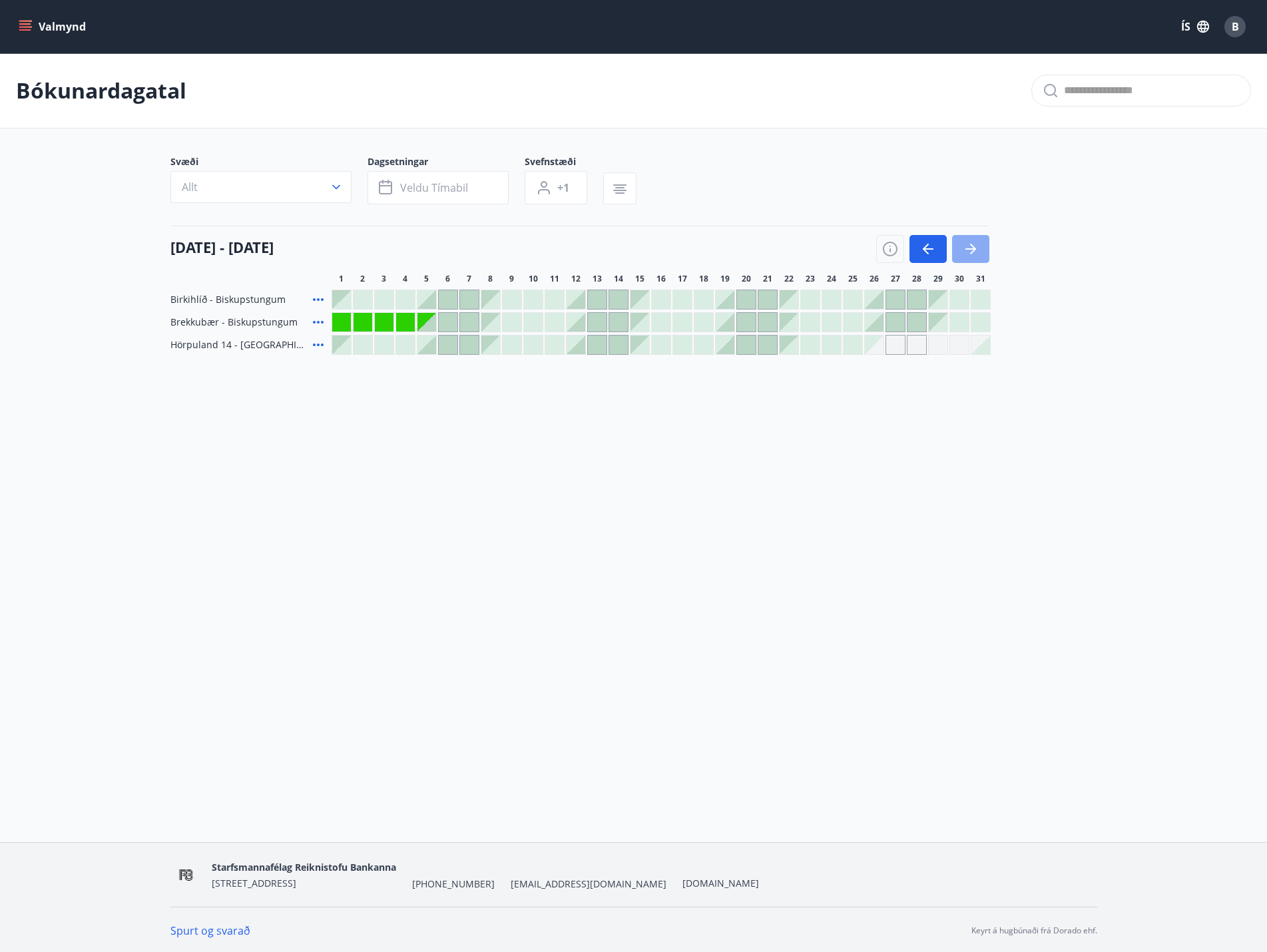
click at [974, 247] on icon "button" at bounding box center [970, 249] width 16 height 16
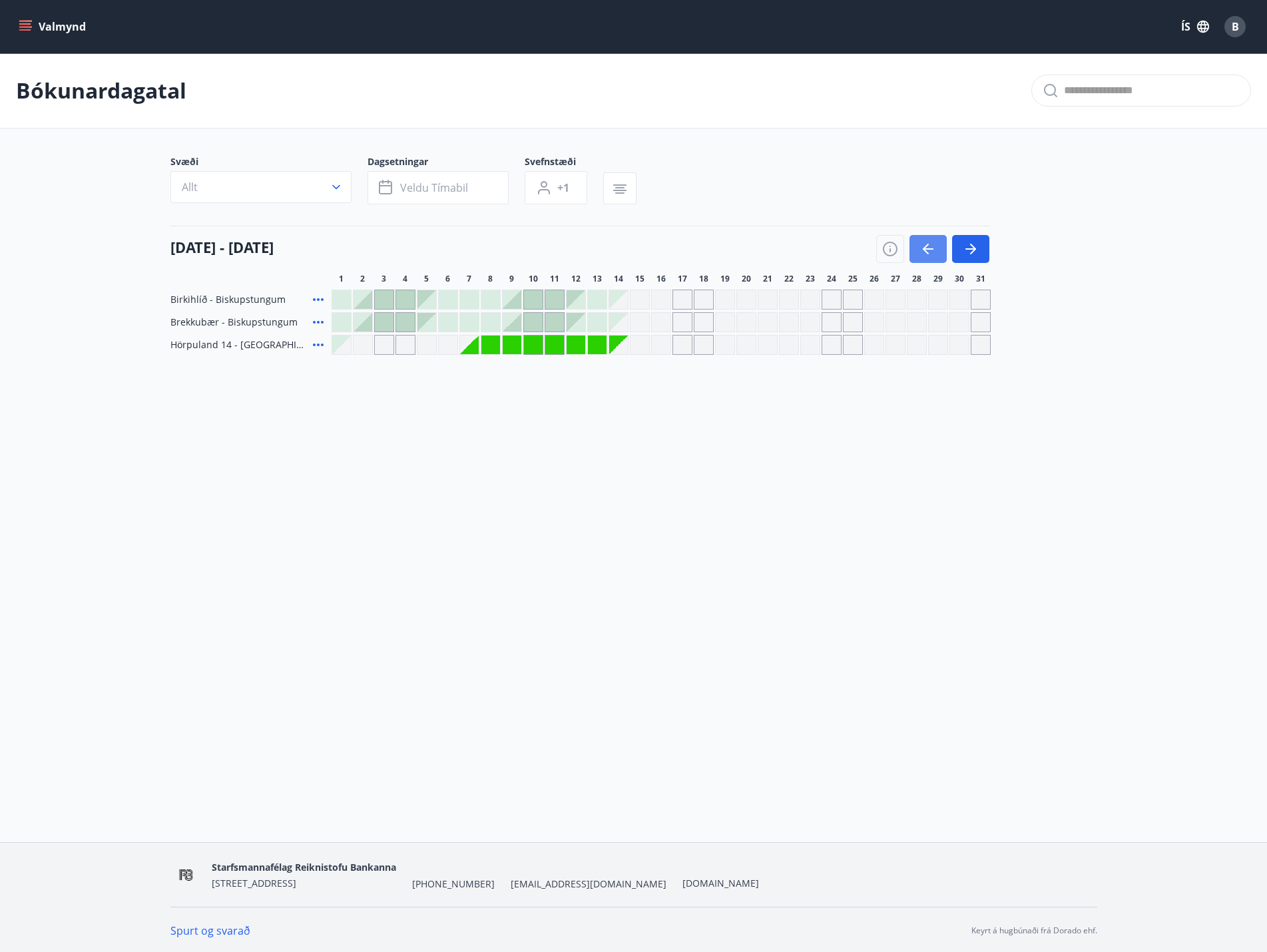
click at [920, 250] on icon "button" at bounding box center [927, 249] width 16 height 16
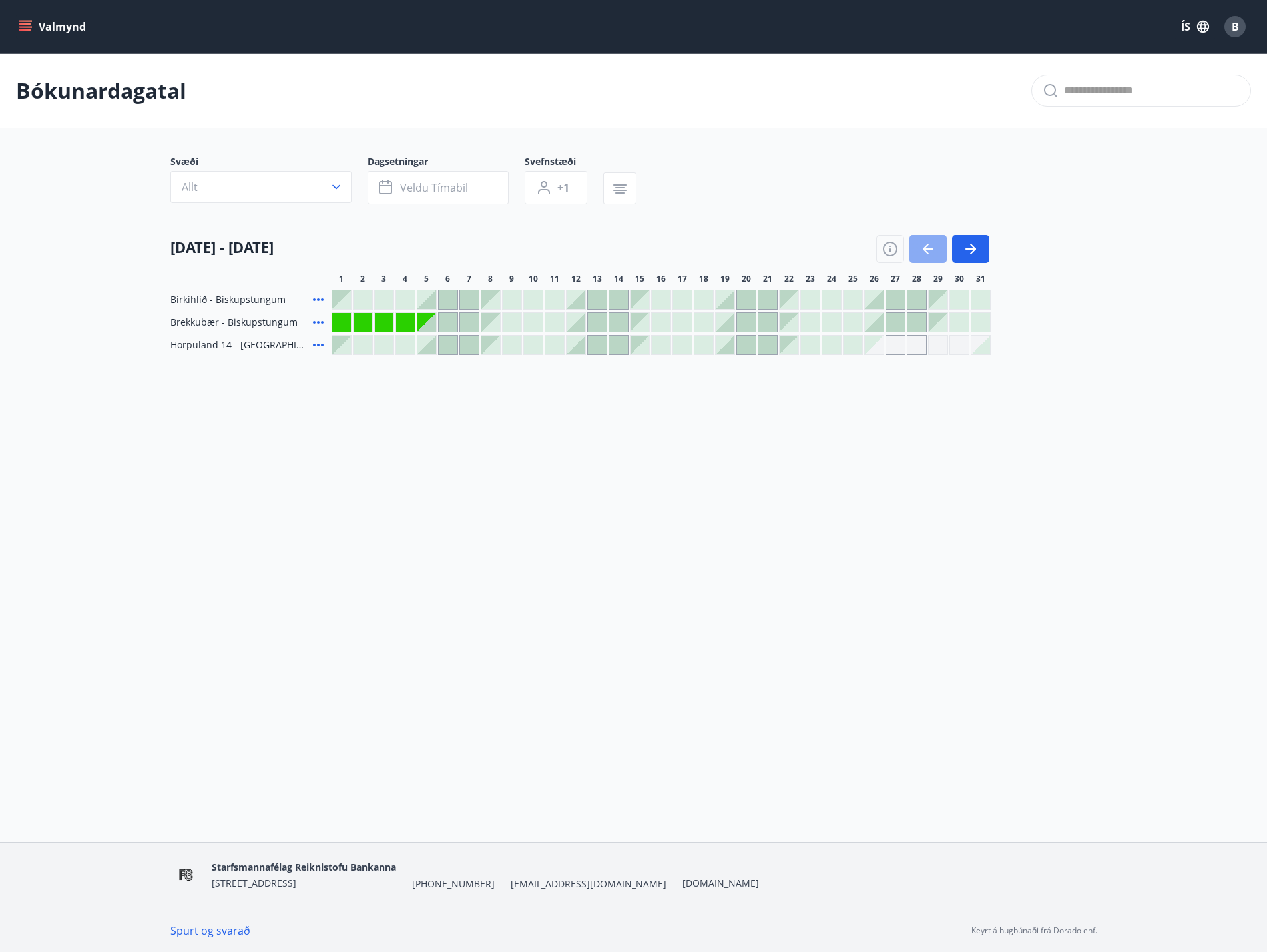
click at [920, 250] on icon "button" at bounding box center [927, 249] width 16 height 16
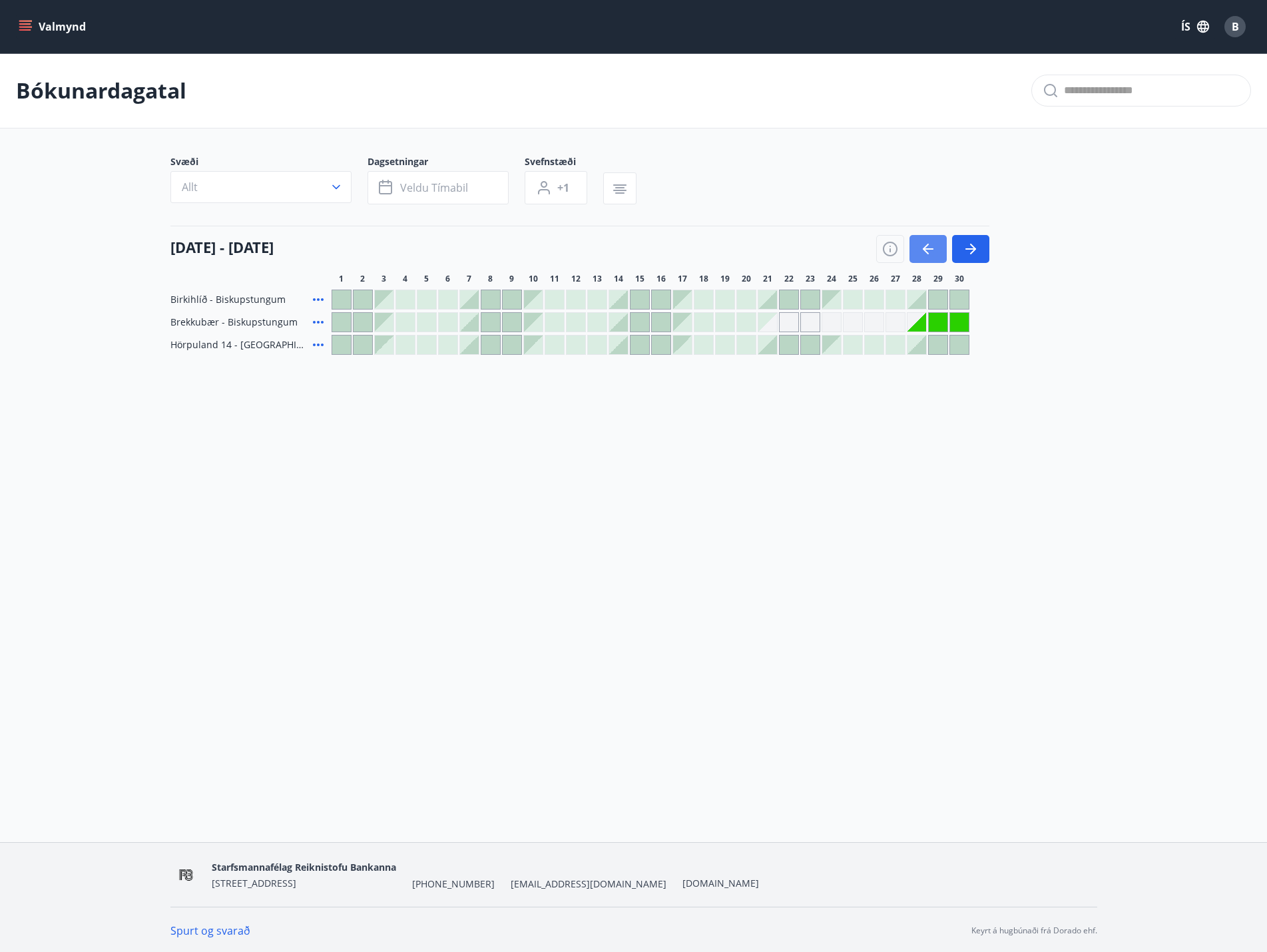
click at [920, 249] on icon "button" at bounding box center [927, 249] width 16 height 16
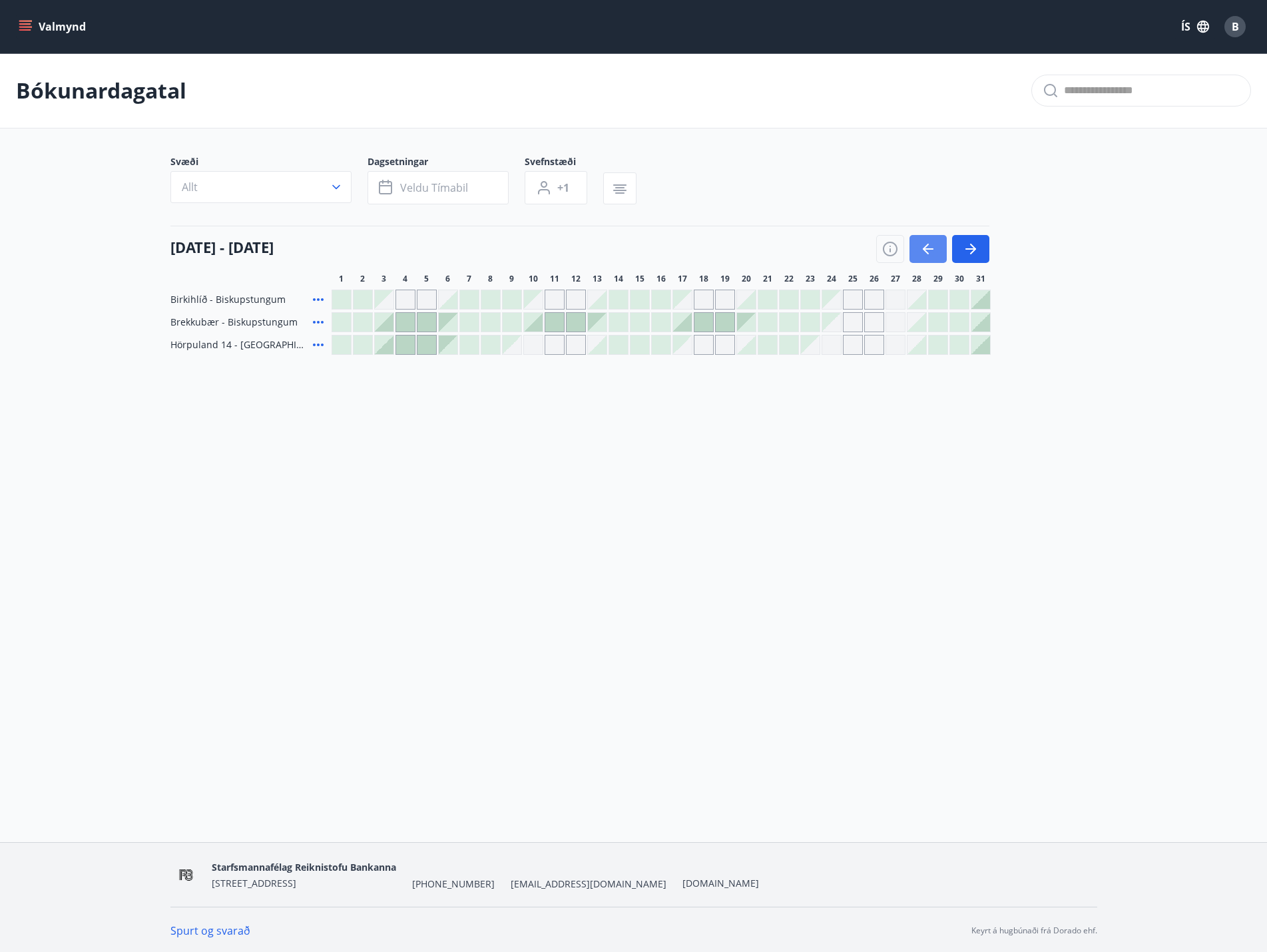
click at [920, 249] on icon "button" at bounding box center [927, 249] width 16 height 16
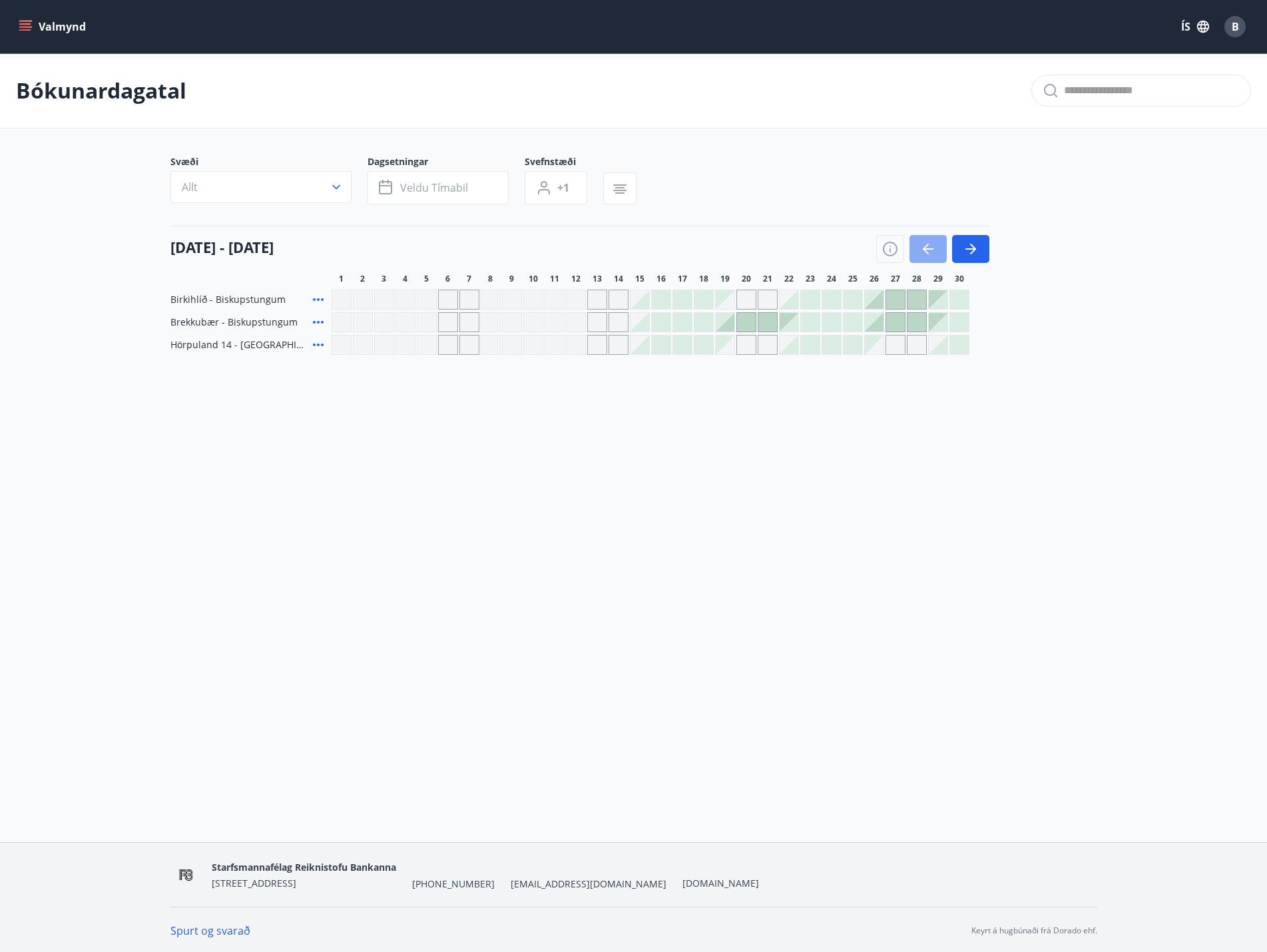
click at [920, 249] on icon "button" at bounding box center [927, 249] width 16 height 16
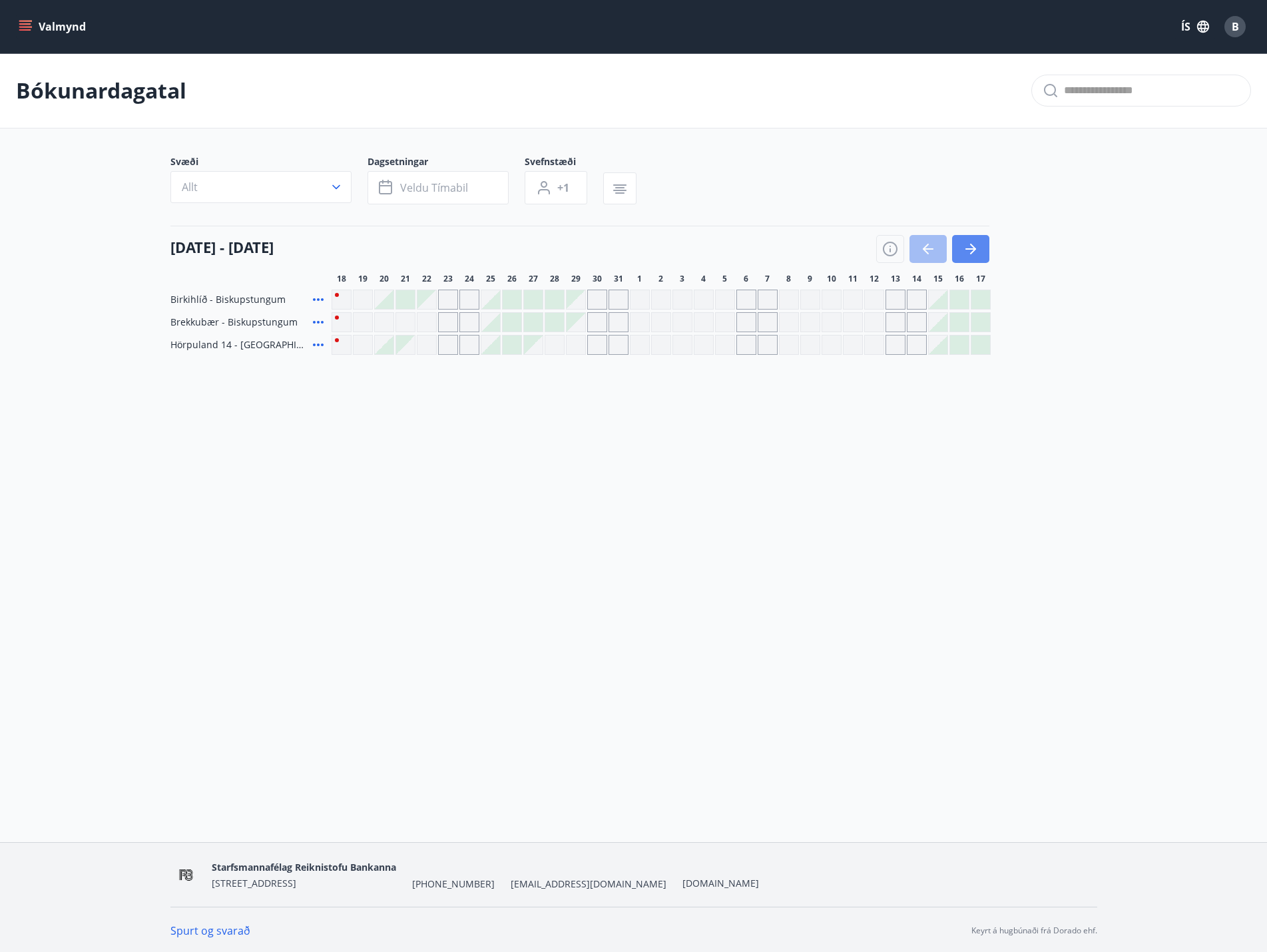
click at [972, 249] on icon "button" at bounding box center [970, 248] width 11 height 1
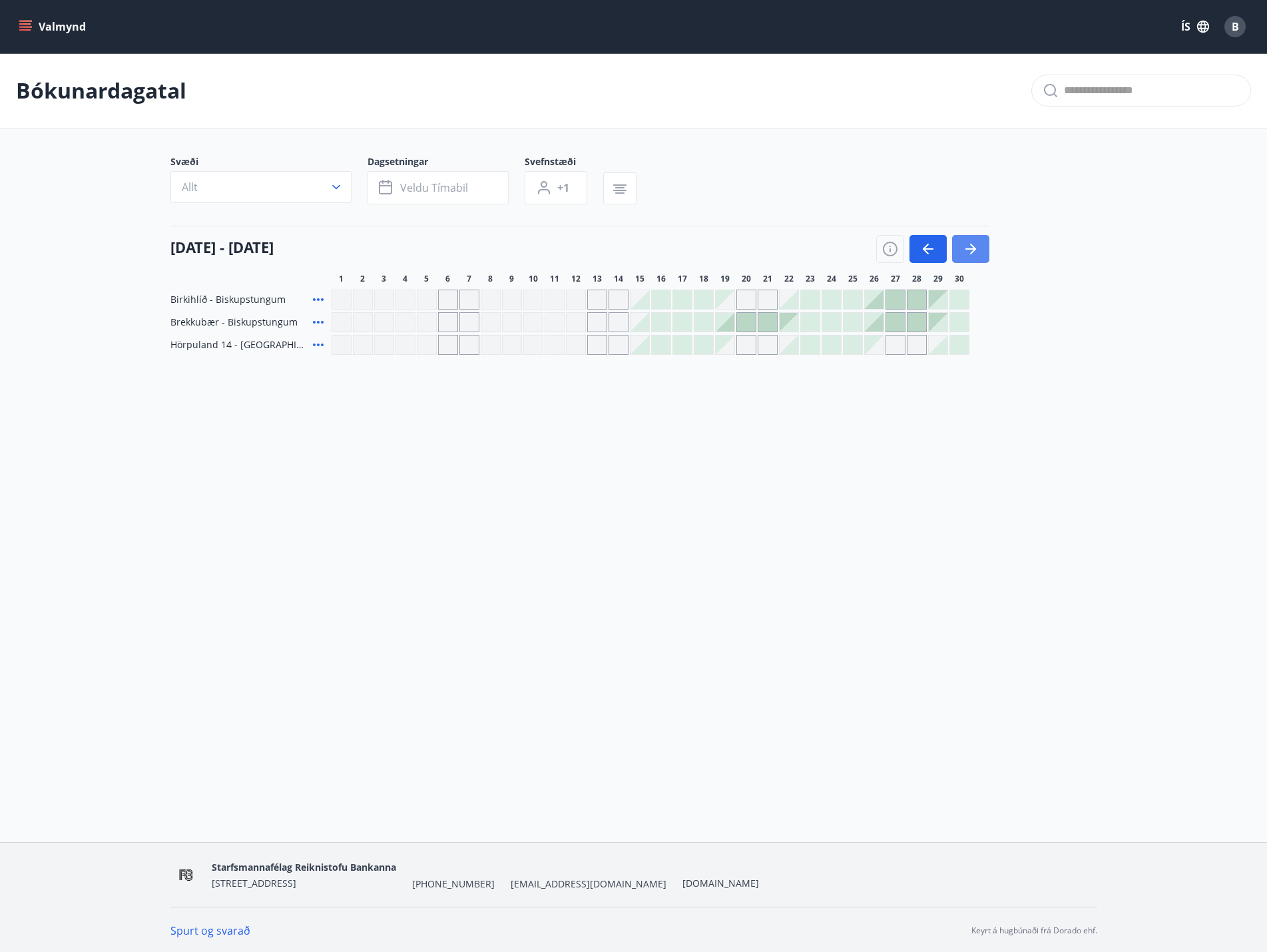
click at [954, 252] on button "button" at bounding box center [971, 249] width 38 height 28
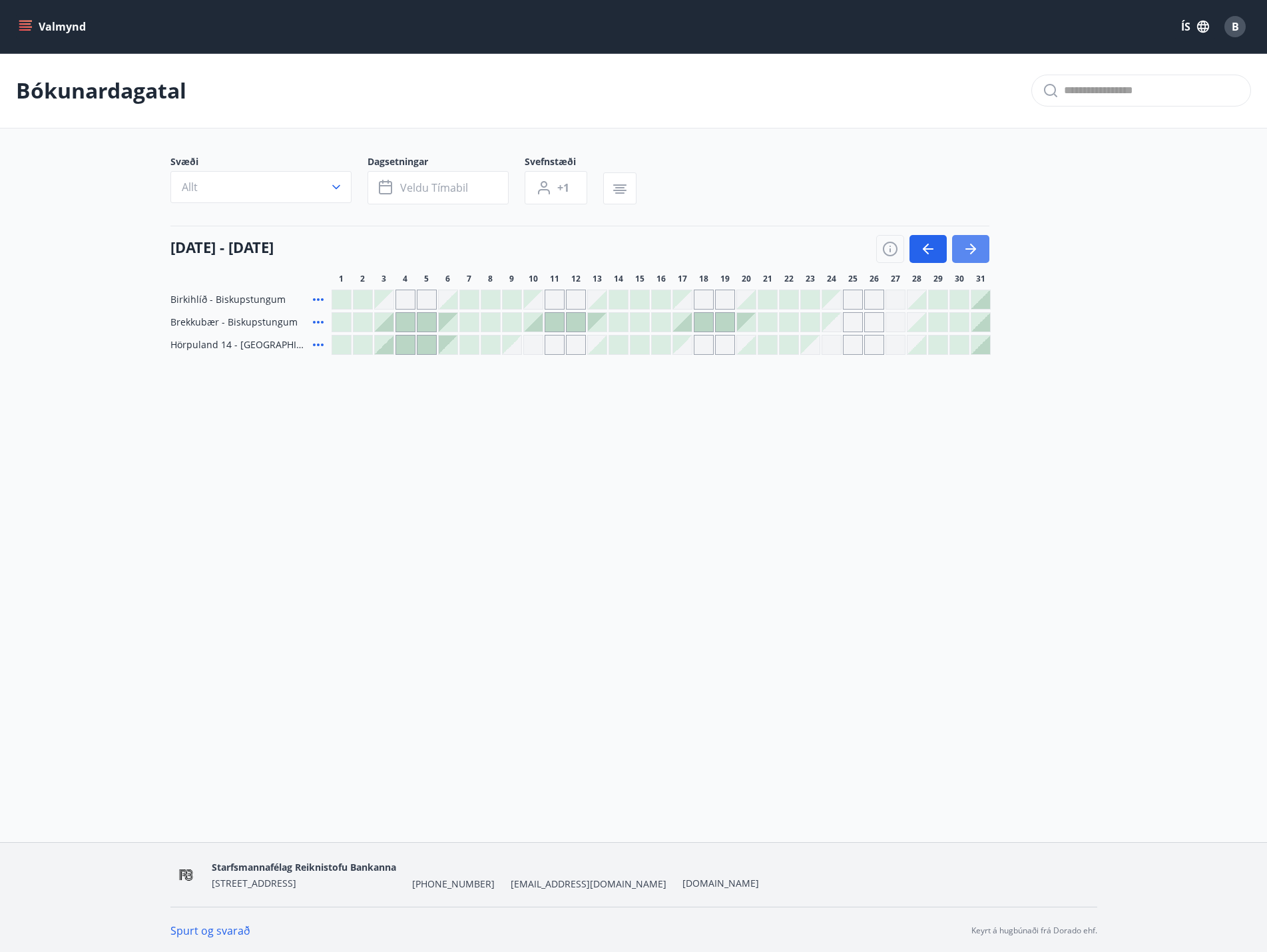
click at [976, 248] on icon "button" at bounding box center [970, 249] width 16 height 16
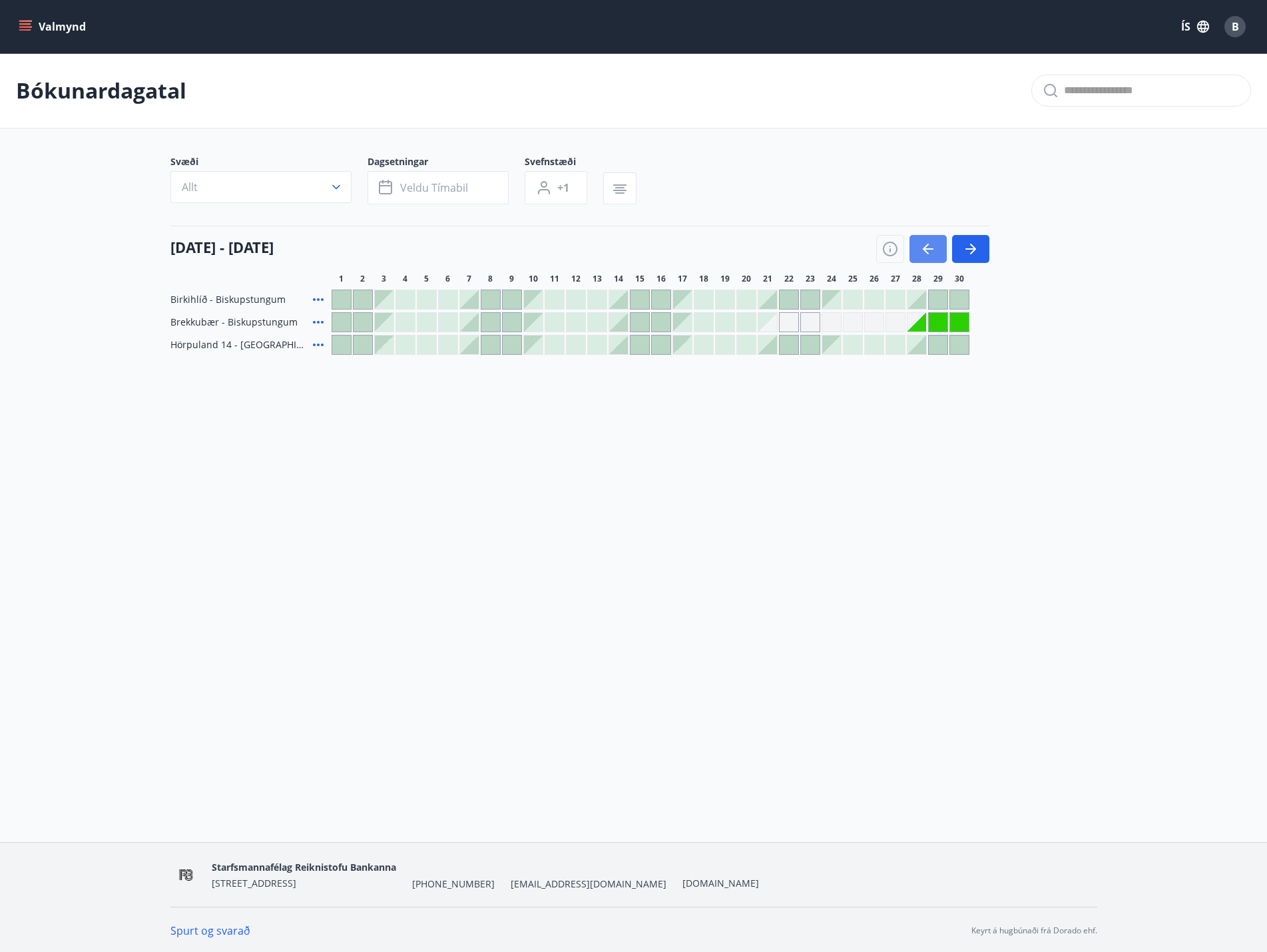
click at [927, 255] on icon "button" at bounding box center [927, 249] width 16 height 16
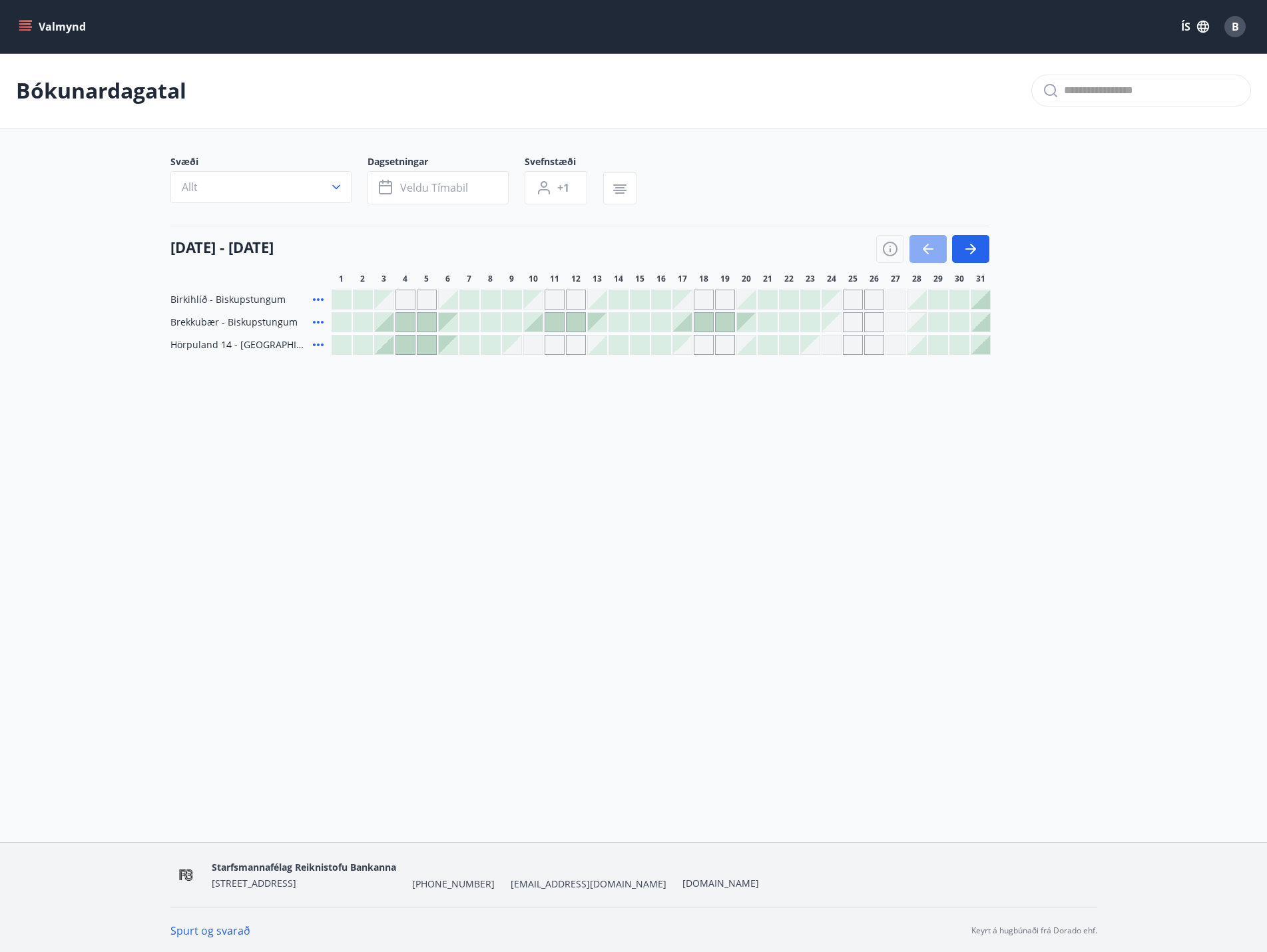
click at [927, 255] on icon "button" at bounding box center [927, 249] width 16 height 16
